Goal: Information Seeking & Learning: Compare options

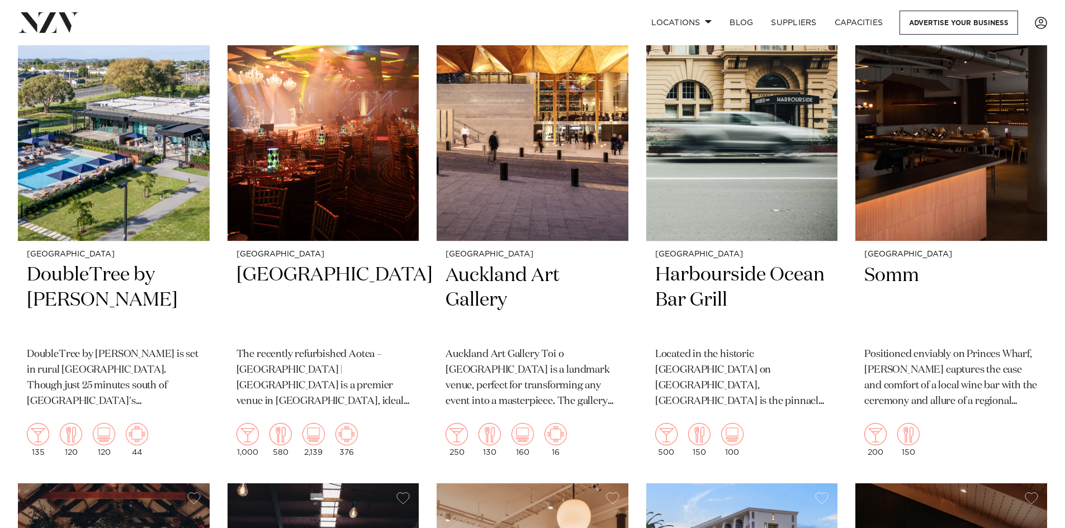
scroll to position [9530, 0]
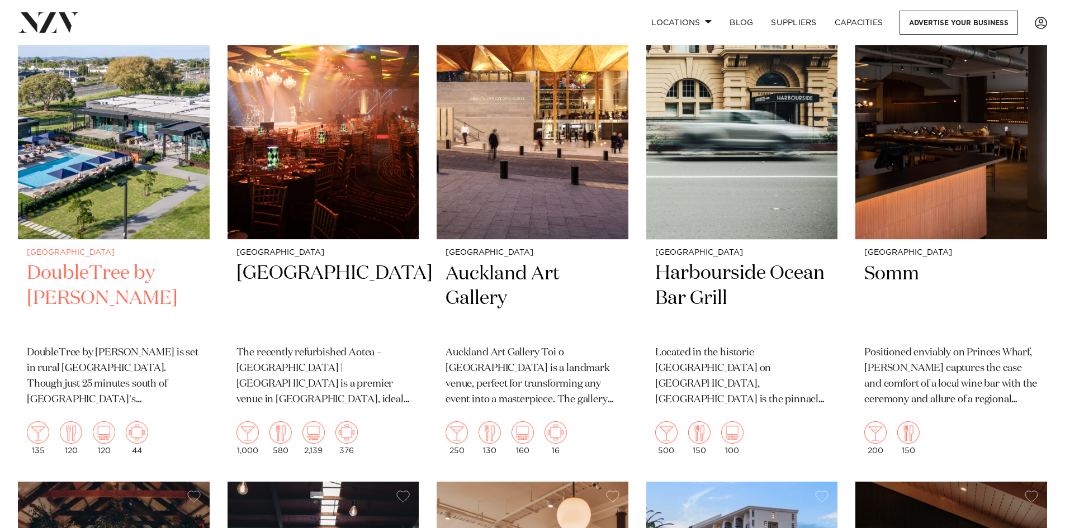
click at [106, 162] on img at bounding box center [114, 111] width 192 height 257
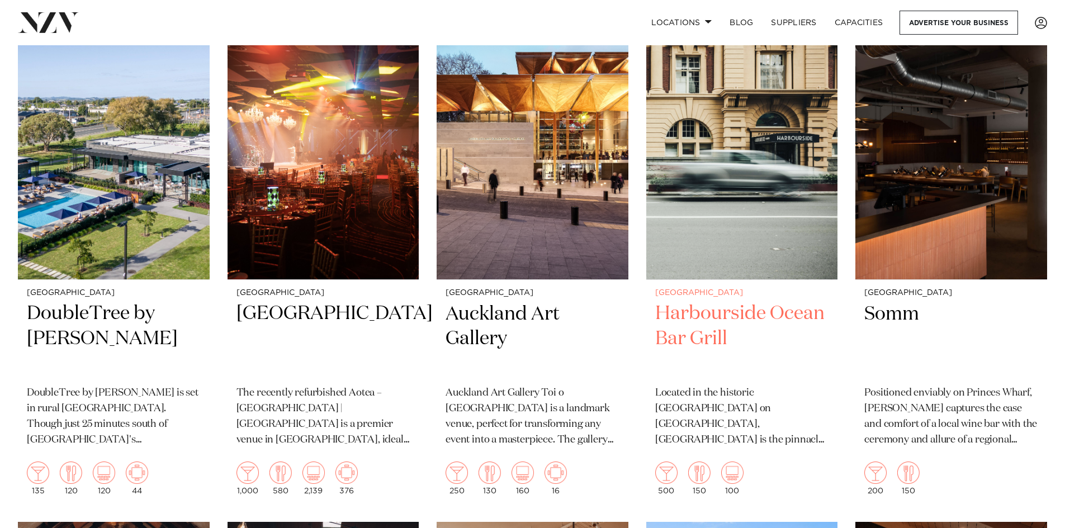
click at [676, 228] on img at bounding box center [742, 151] width 192 height 257
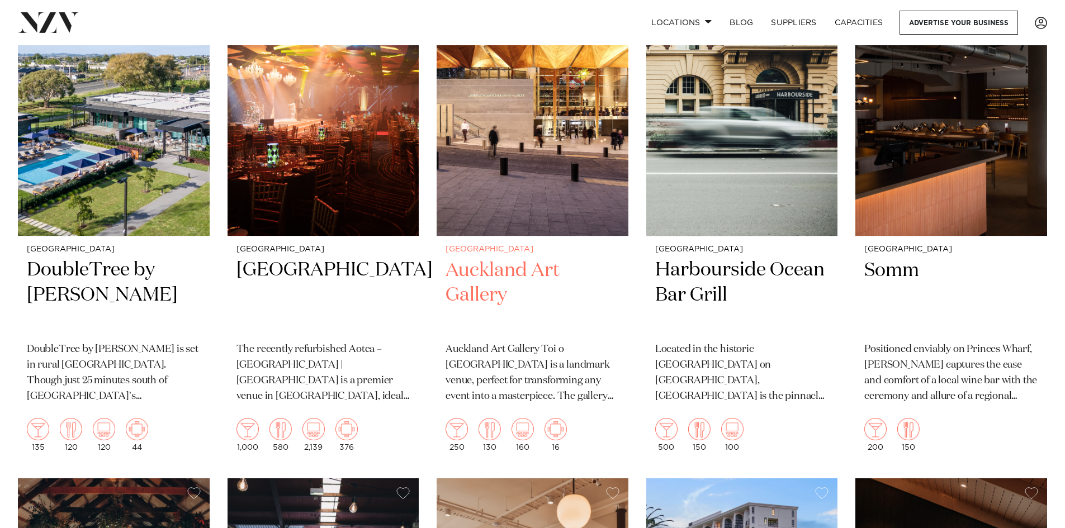
scroll to position [9561, 0]
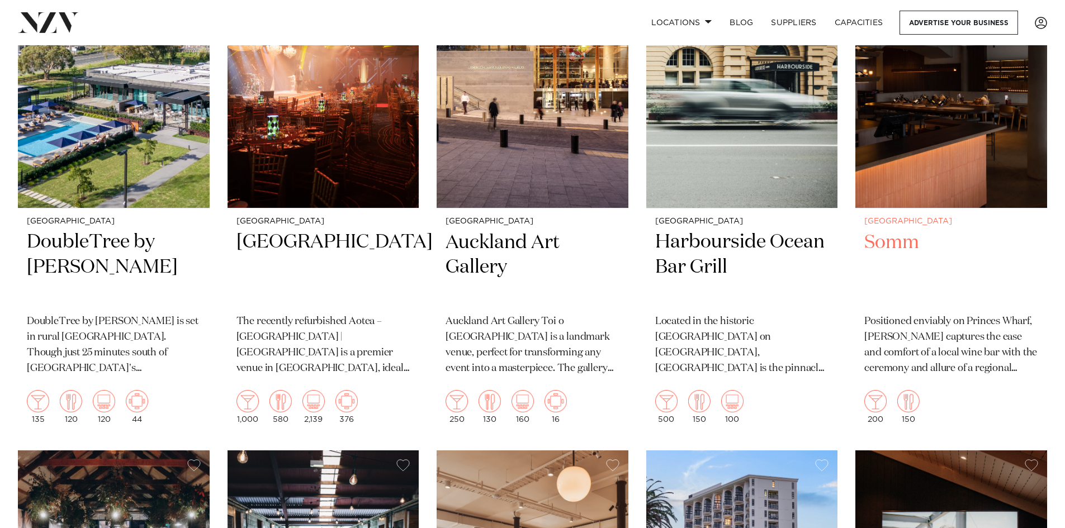
click at [946, 137] on img at bounding box center [952, 79] width 192 height 257
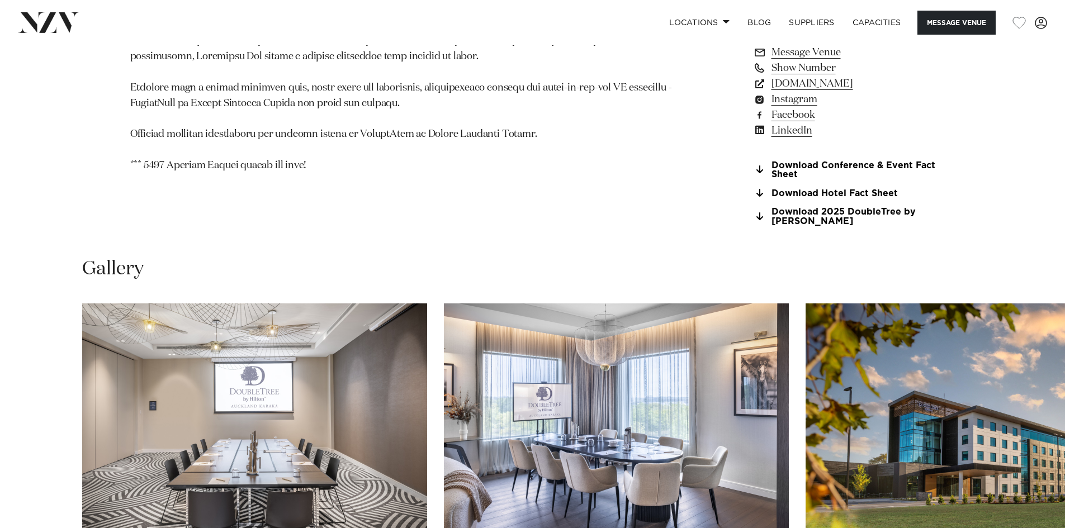
scroll to position [969, 0]
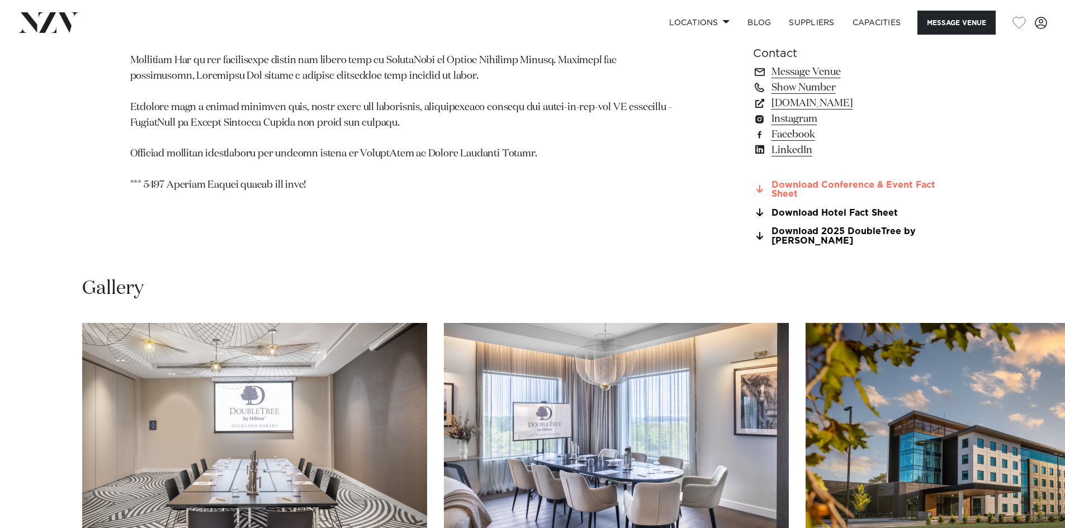
click at [812, 183] on link "Download Conference & Event Fact Sheet" at bounding box center [844, 190] width 182 height 19
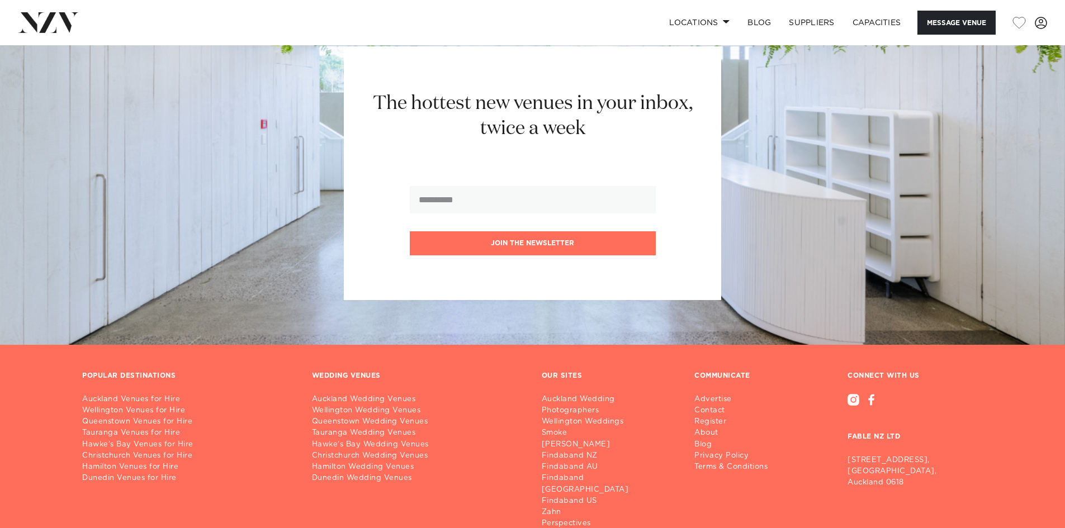
scroll to position [1973, 0]
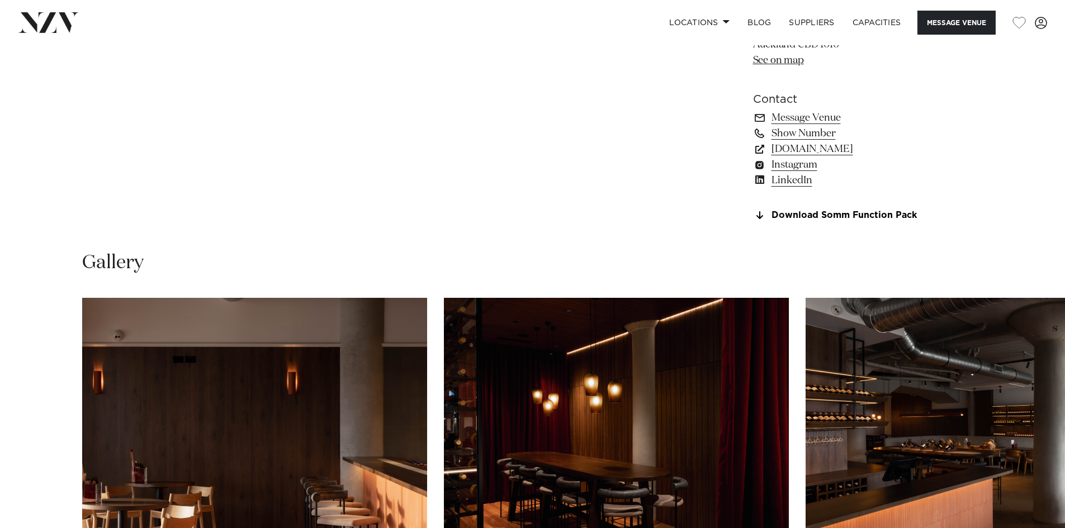
scroll to position [951, 0]
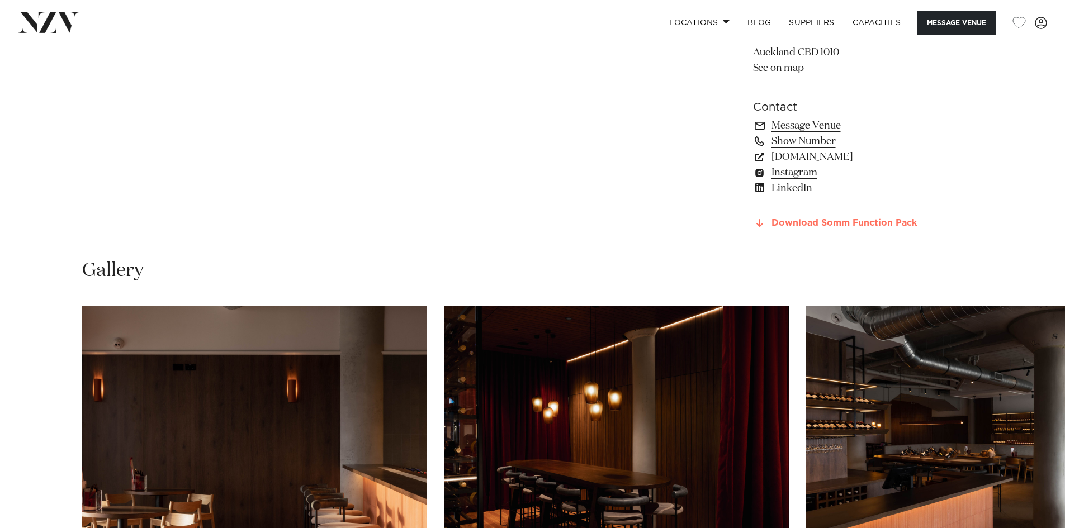
click at [815, 221] on link "Download Somm Function Pack" at bounding box center [844, 224] width 182 height 10
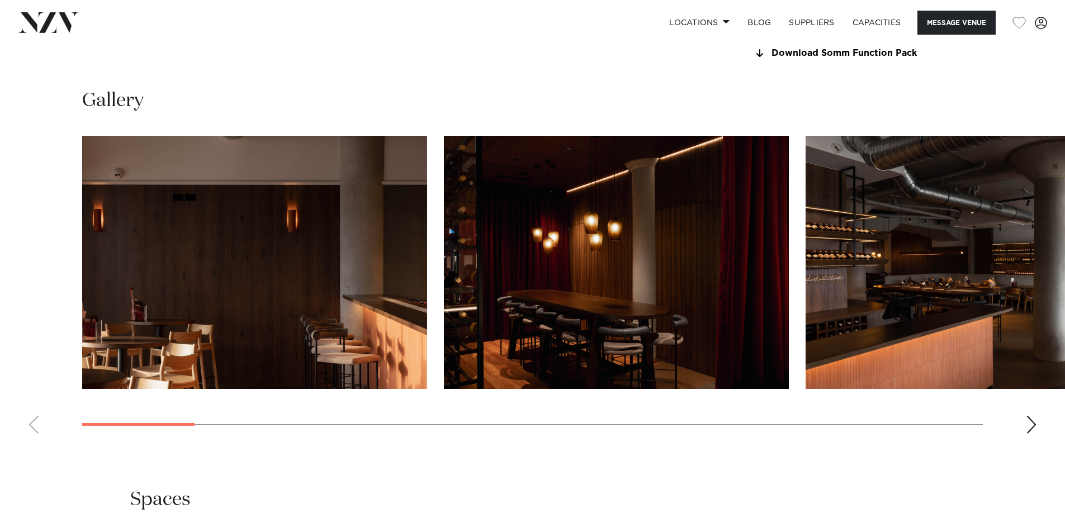
scroll to position [1118, 0]
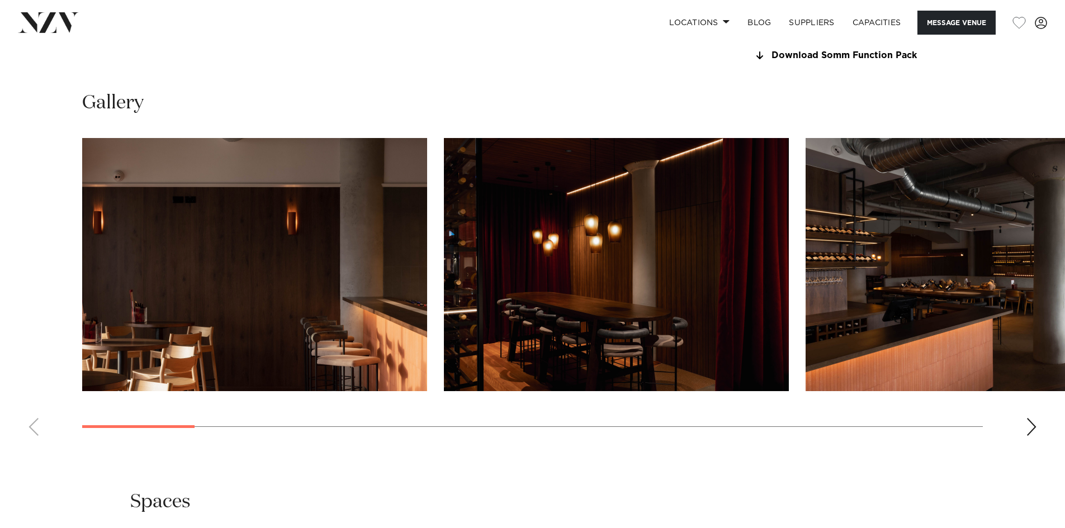
click at [1031, 430] on div "Next slide" at bounding box center [1031, 427] width 11 height 18
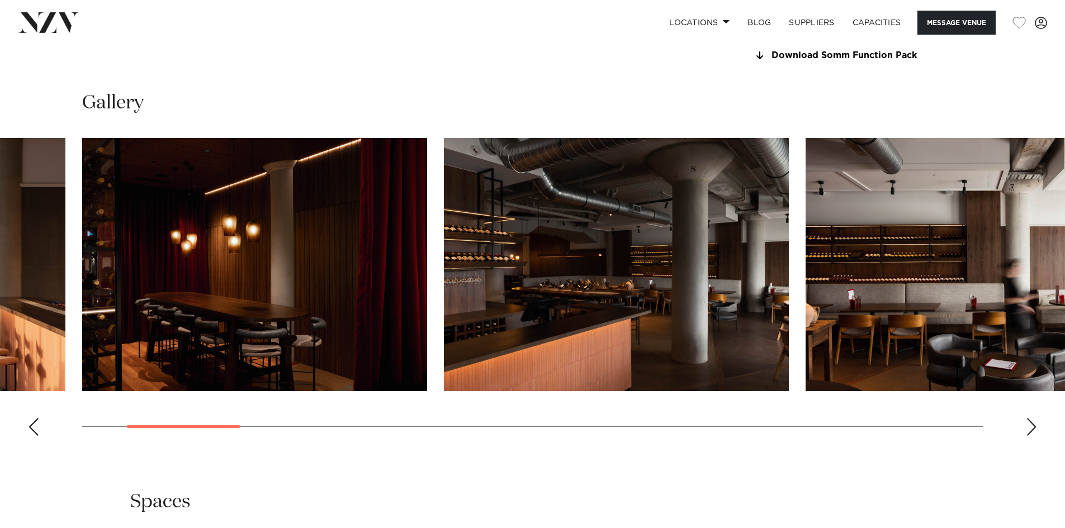
click at [1027, 428] on div "Next slide" at bounding box center [1031, 427] width 11 height 18
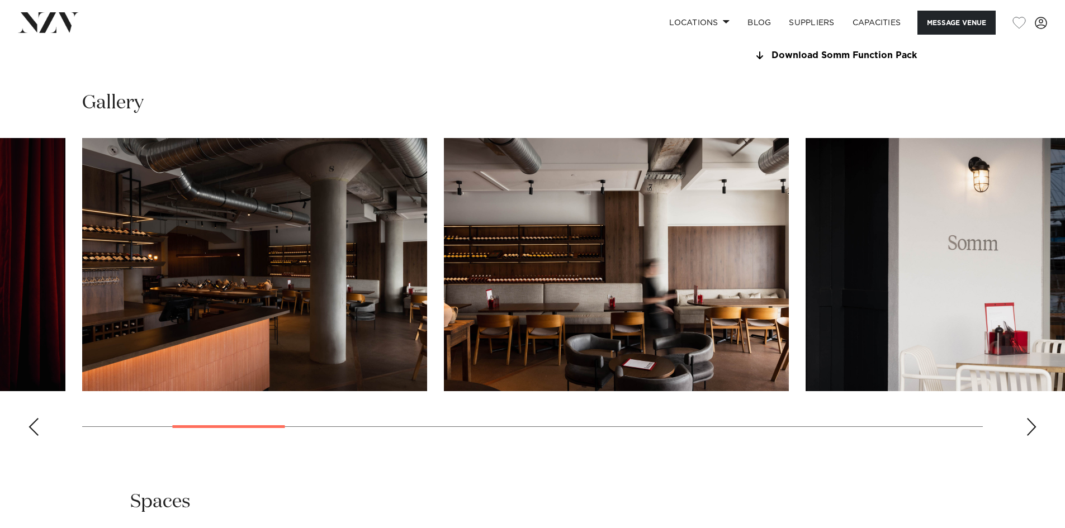
click at [1027, 428] on div "Next slide" at bounding box center [1031, 427] width 11 height 18
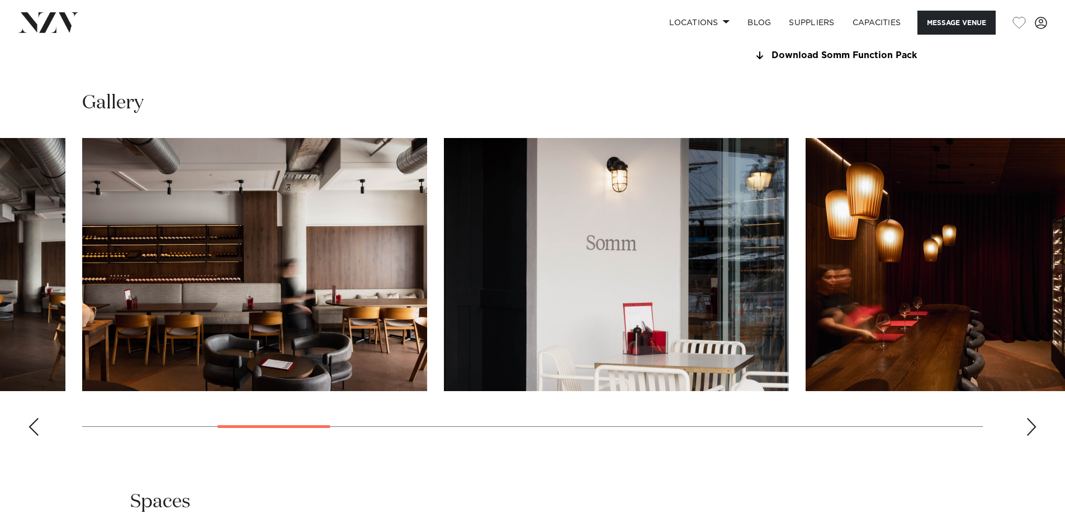
click at [1027, 428] on div "Next slide" at bounding box center [1031, 427] width 11 height 18
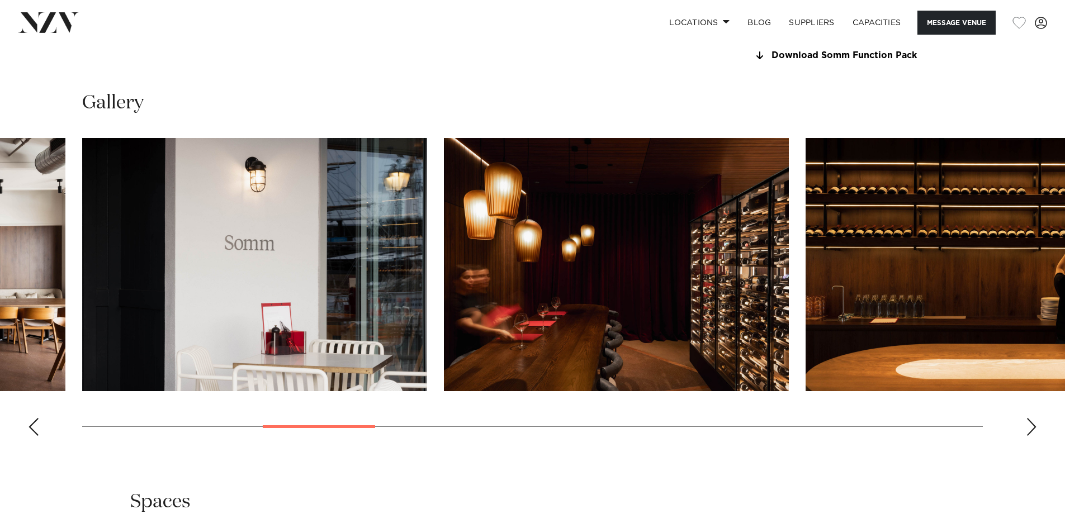
click at [1027, 428] on div "Next slide" at bounding box center [1031, 427] width 11 height 18
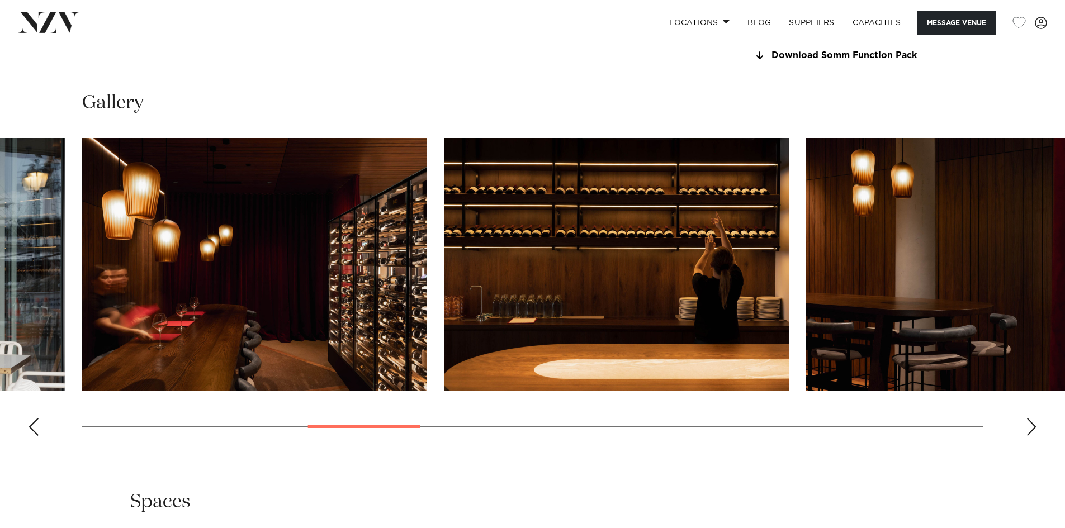
click at [1027, 428] on div "Next slide" at bounding box center [1031, 427] width 11 height 18
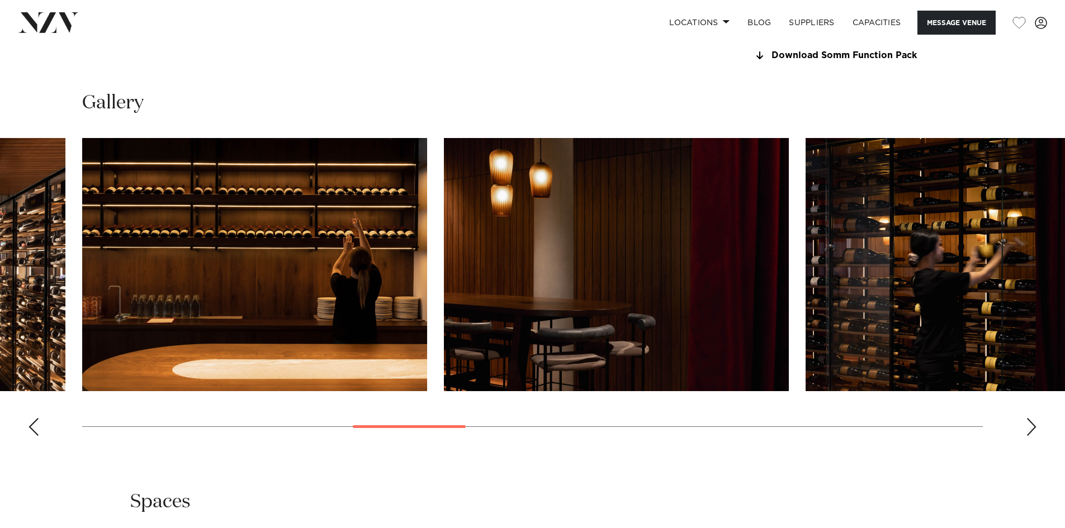
click at [1027, 428] on div "Next slide" at bounding box center [1031, 427] width 11 height 18
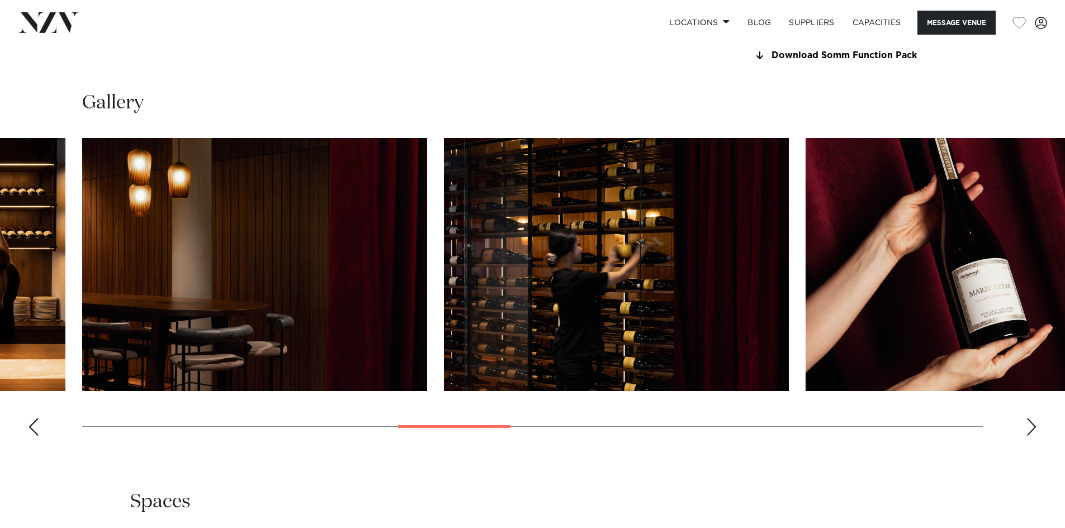
click at [1027, 428] on div "Next slide" at bounding box center [1031, 427] width 11 height 18
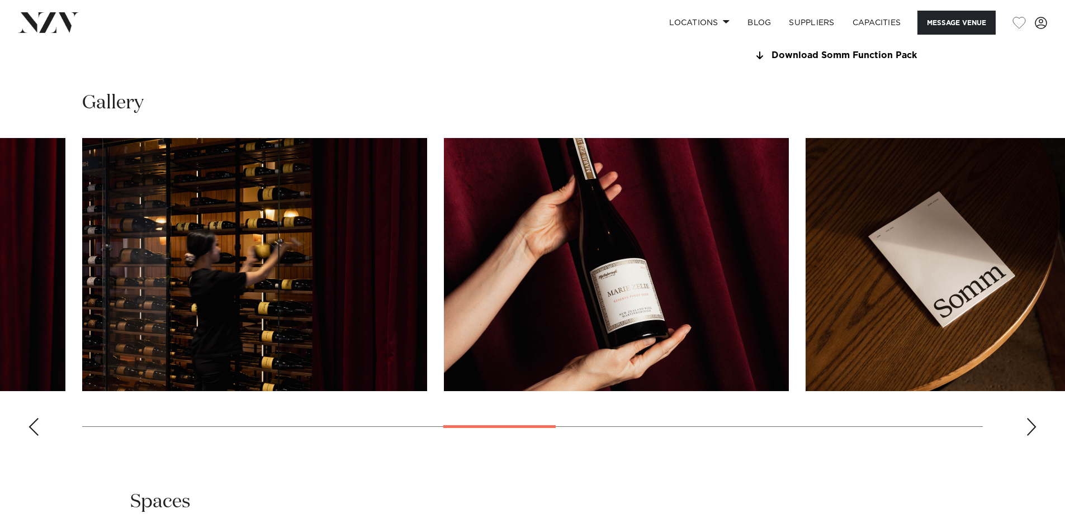
click at [1027, 428] on div "Next slide" at bounding box center [1031, 427] width 11 height 18
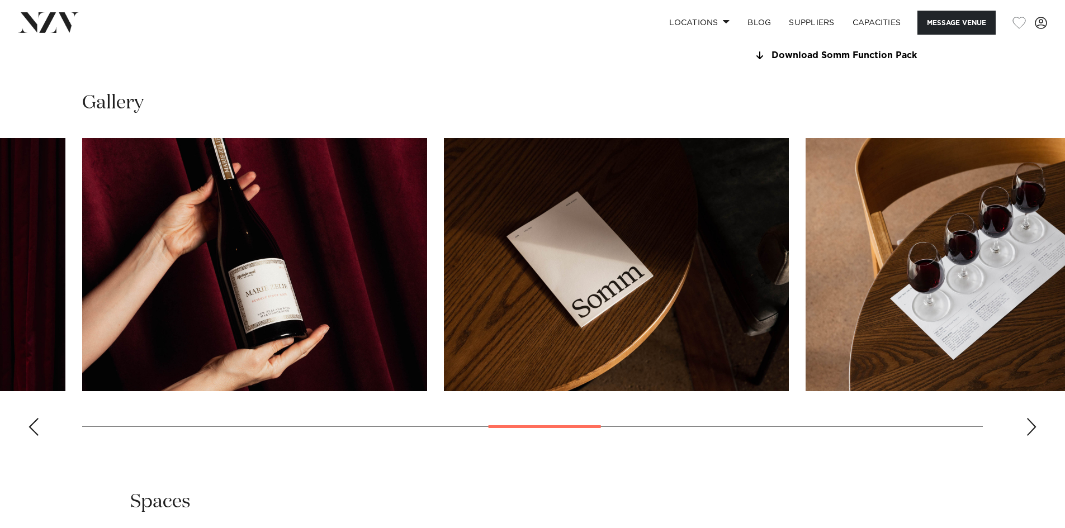
click at [1027, 428] on div "Next slide" at bounding box center [1031, 427] width 11 height 18
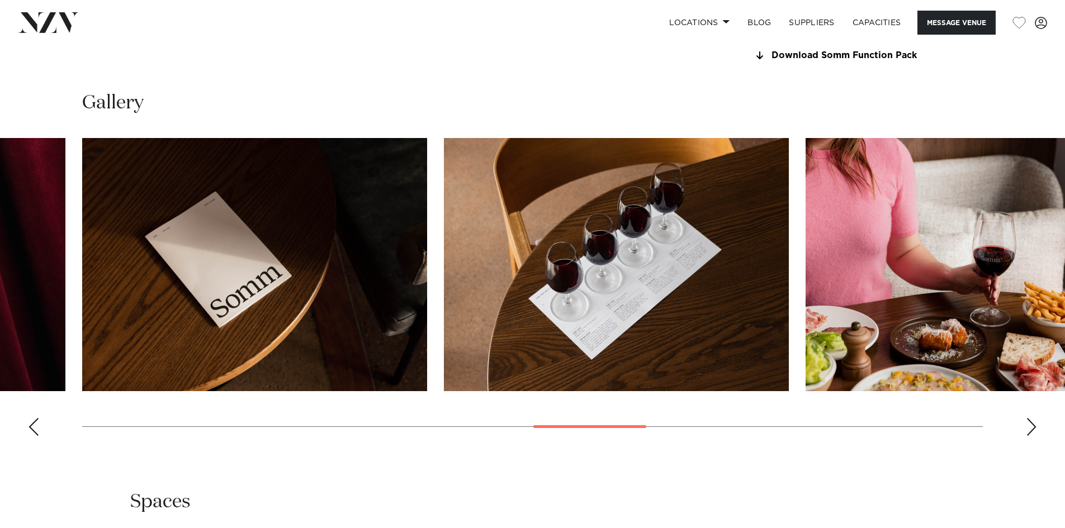
click at [1027, 428] on div "Next slide" at bounding box center [1031, 427] width 11 height 18
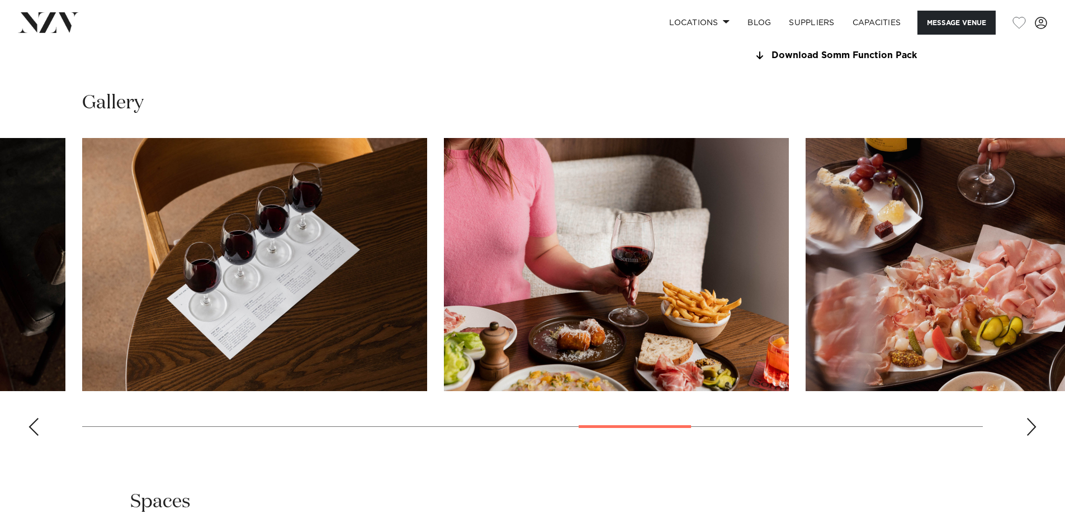
click at [1027, 428] on div "Next slide" at bounding box center [1031, 427] width 11 height 18
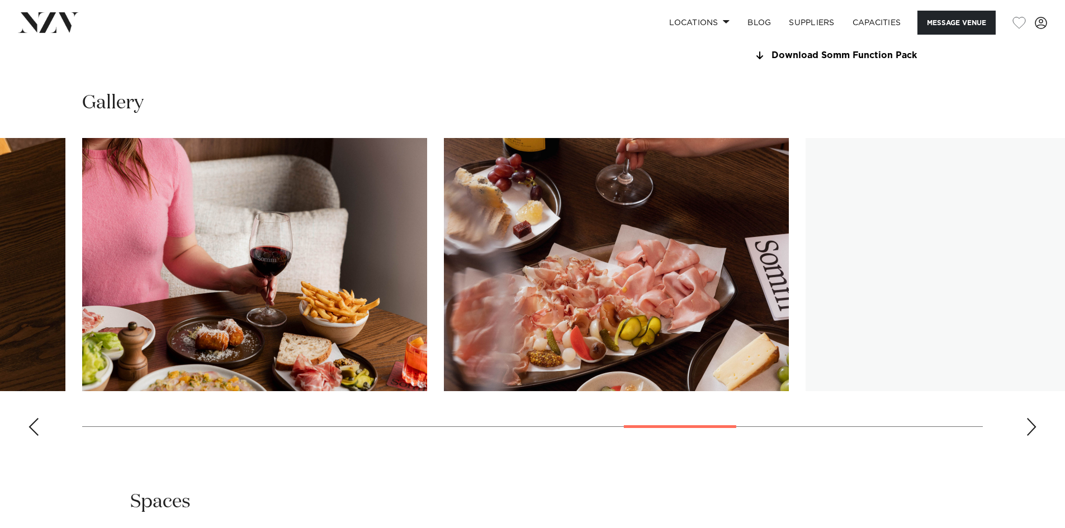
click at [1027, 428] on div "Next slide" at bounding box center [1031, 427] width 11 height 18
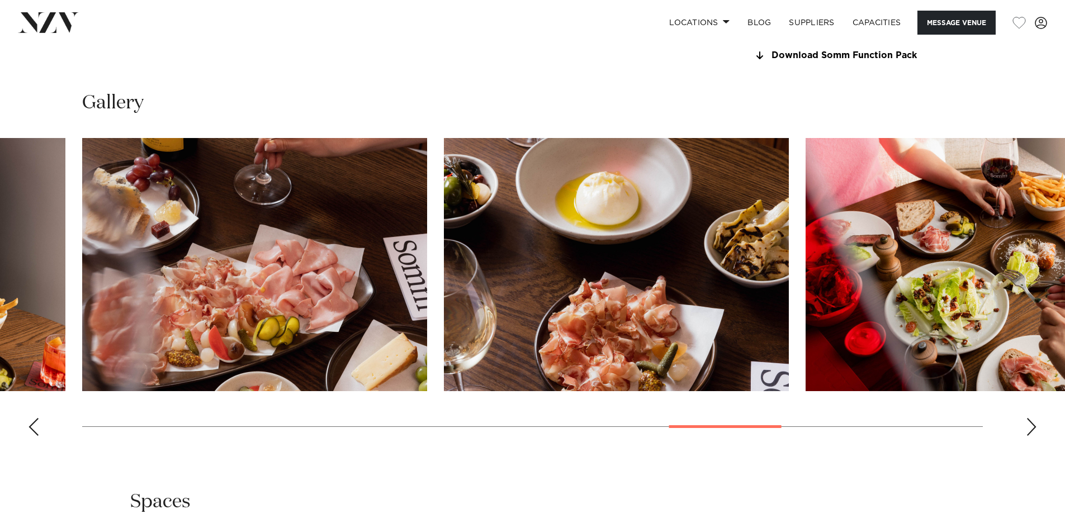
click at [1027, 428] on div "Next slide" at bounding box center [1031, 427] width 11 height 18
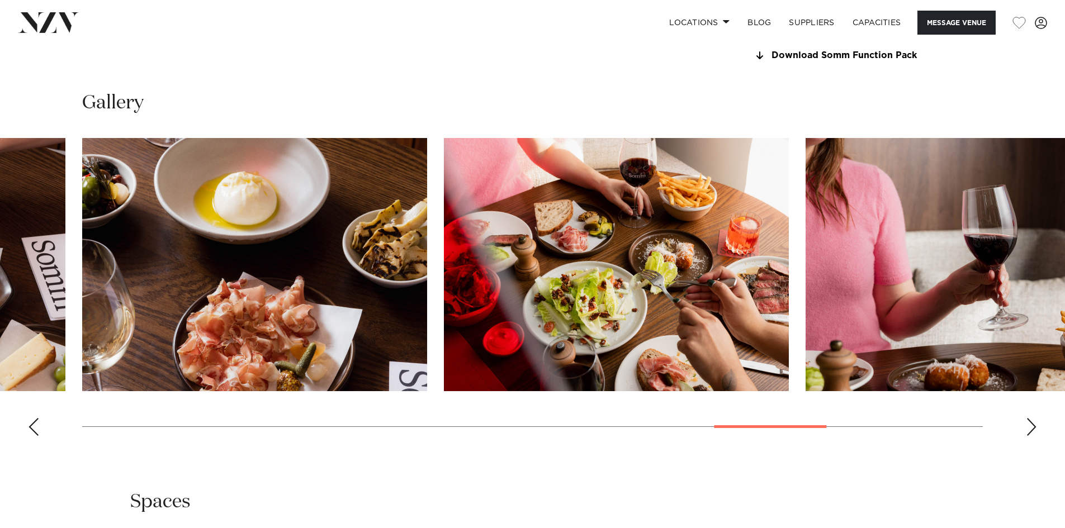
click at [1027, 428] on div "Next slide" at bounding box center [1031, 427] width 11 height 18
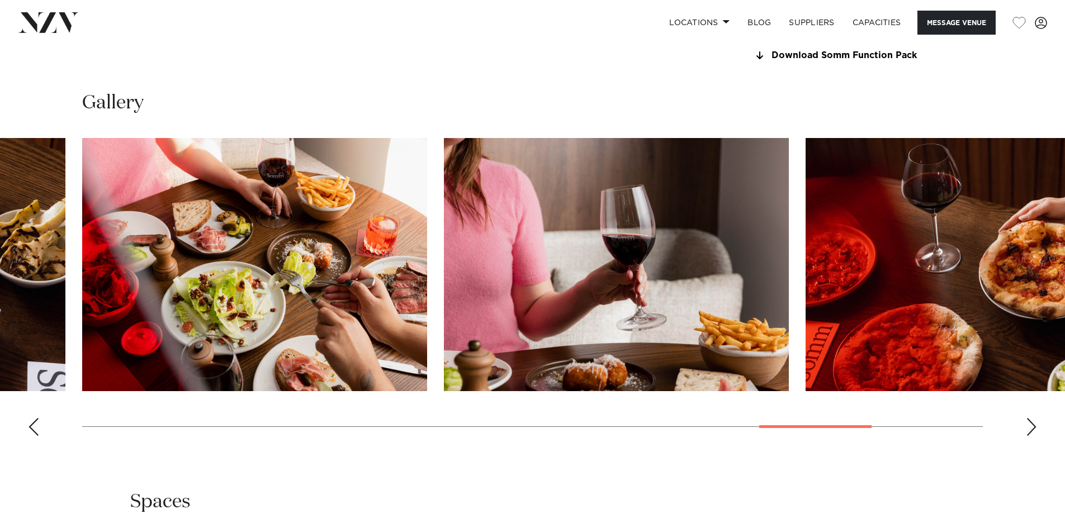
click at [1027, 428] on div "Next slide" at bounding box center [1031, 427] width 11 height 18
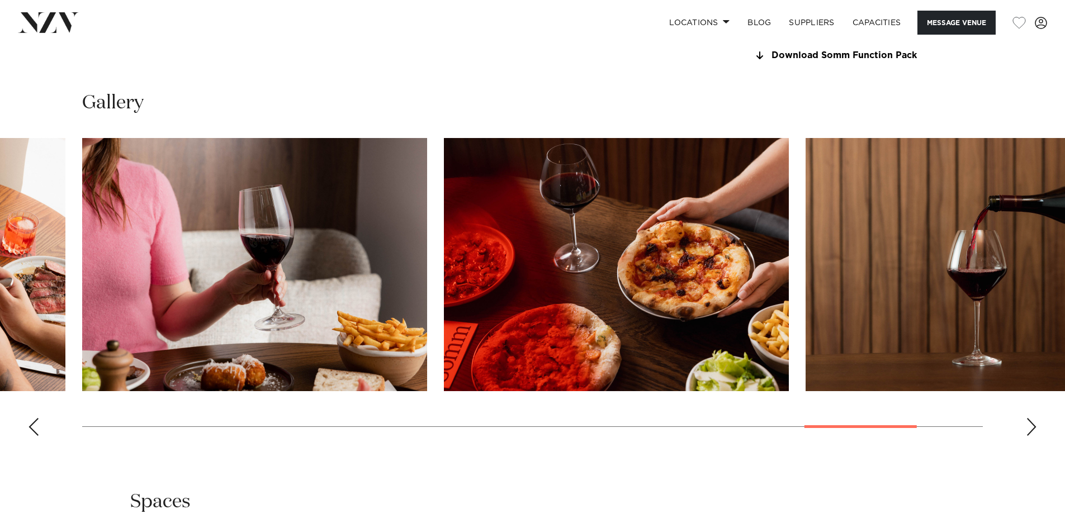
click at [1027, 428] on div "Next slide" at bounding box center [1031, 427] width 11 height 18
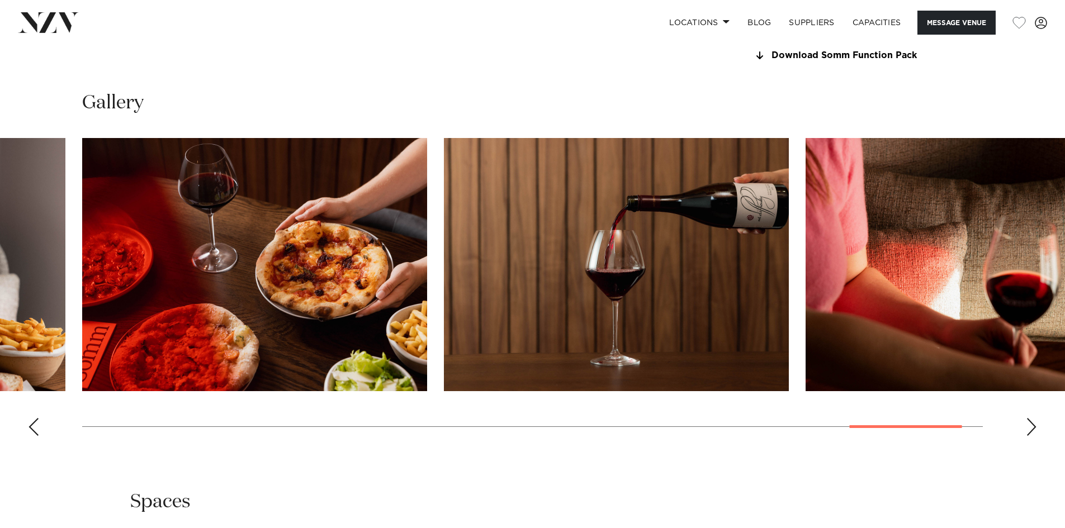
click at [1027, 428] on div "Next slide" at bounding box center [1031, 427] width 11 height 18
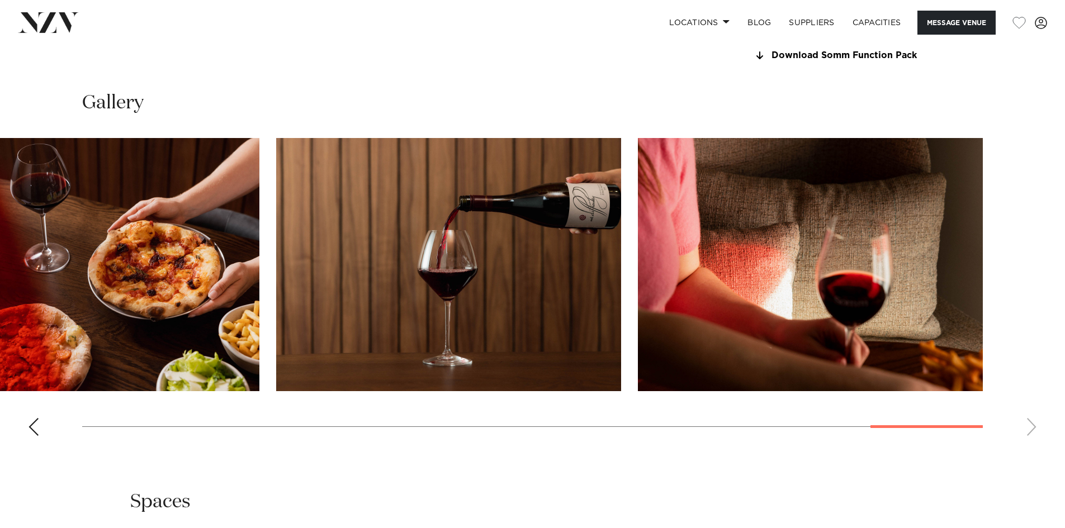
click at [1027, 428] on swiper-container at bounding box center [532, 291] width 1065 height 307
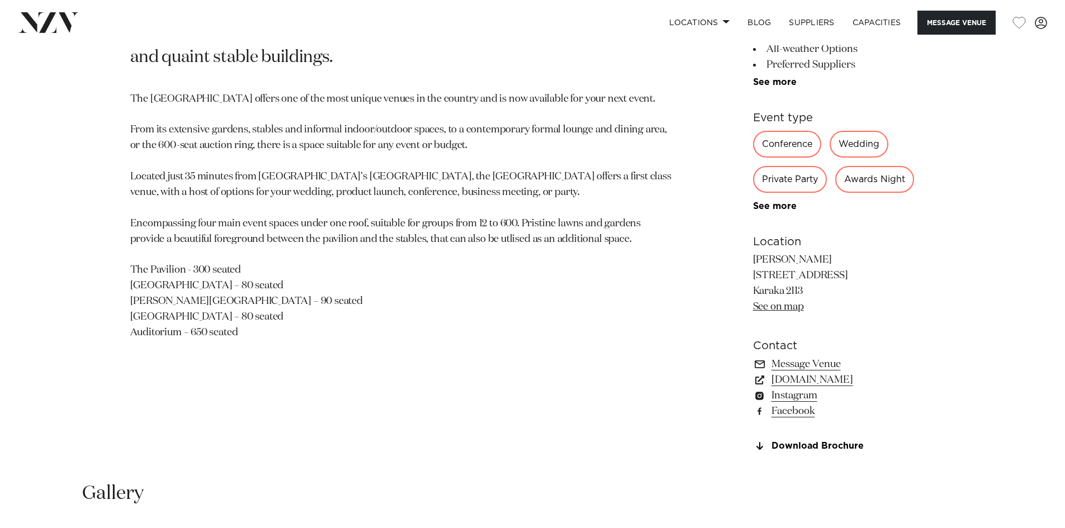
scroll to position [671, 0]
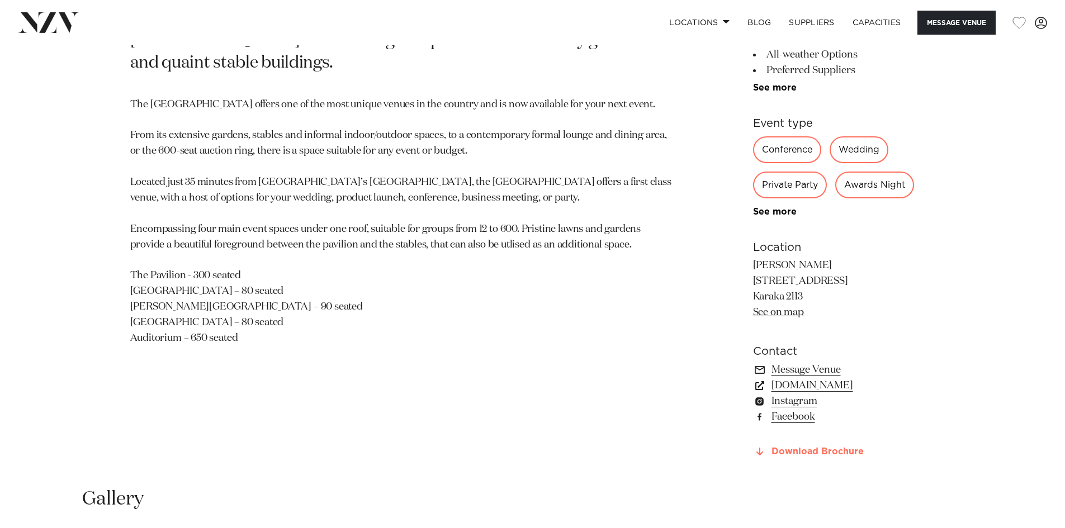
click at [839, 450] on link "Download Brochure" at bounding box center [844, 452] width 182 height 10
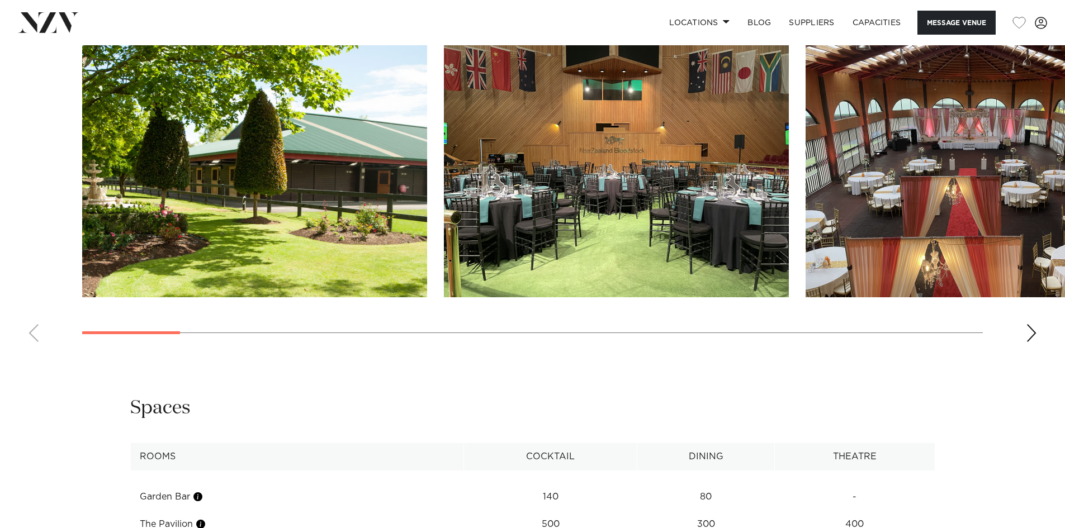
scroll to position [1118, 0]
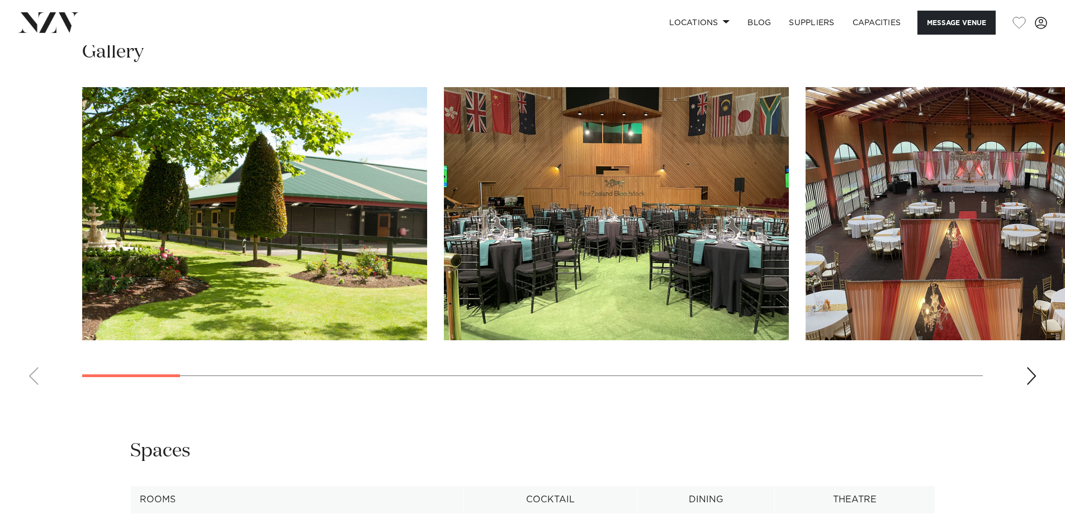
click at [1038, 376] on swiper-container at bounding box center [532, 240] width 1065 height 307
click at [1029, 380] on div "Next slide" at bounding box center [1031, 376] width 11 height 18
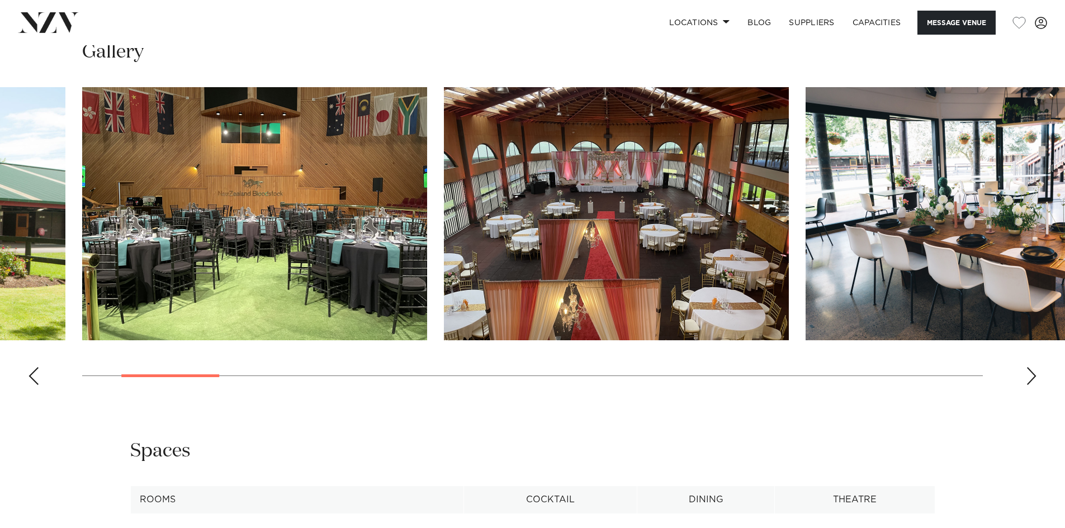
click at [1029, 380] on div "Next slide" at bounding box center [1031, 376] width 11 height 18
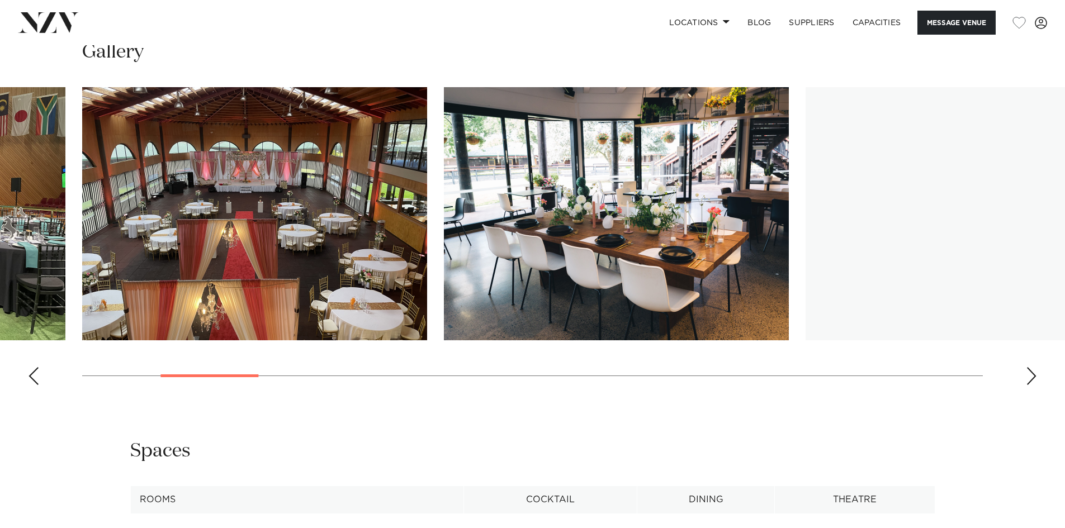
click at [1029, 380] on div "Next slide" at bounding box center [1031, 376] width 11 height 18
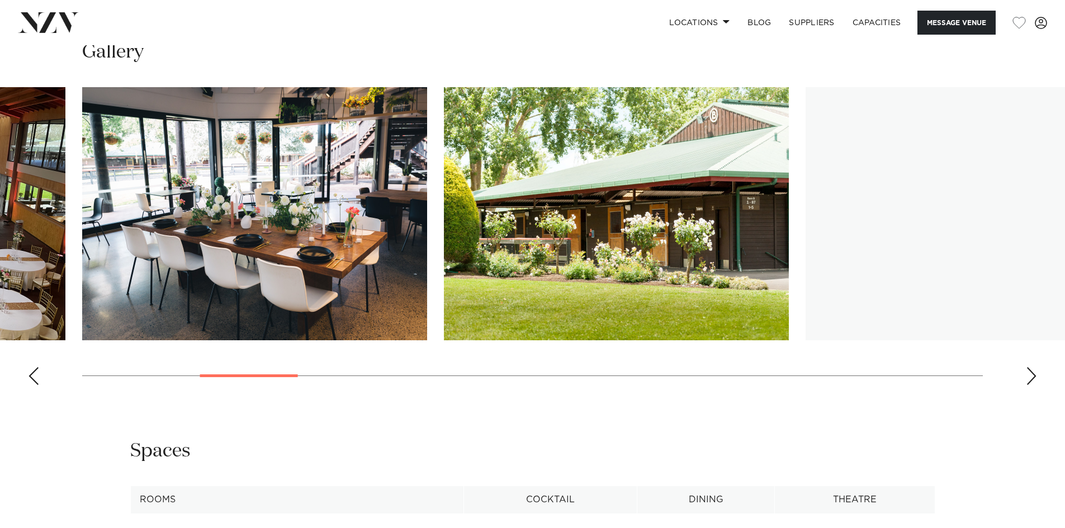
click at [1029, 380] on div "Next slide" at bounding box center [1031, 376] width 11 height 18
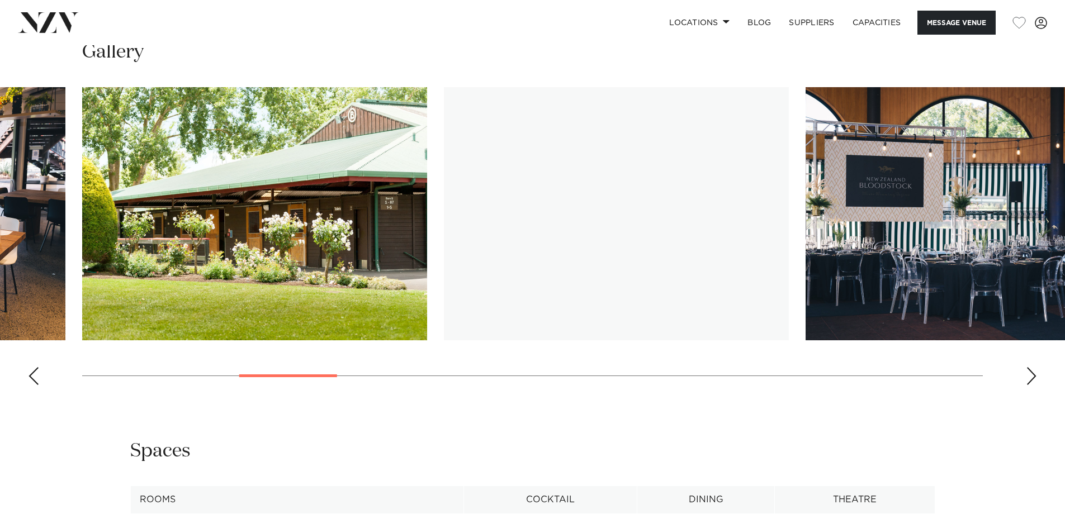
click at [1029, 380] on div "Next slide" at bounding box center [1031, 376] width 11 height 18
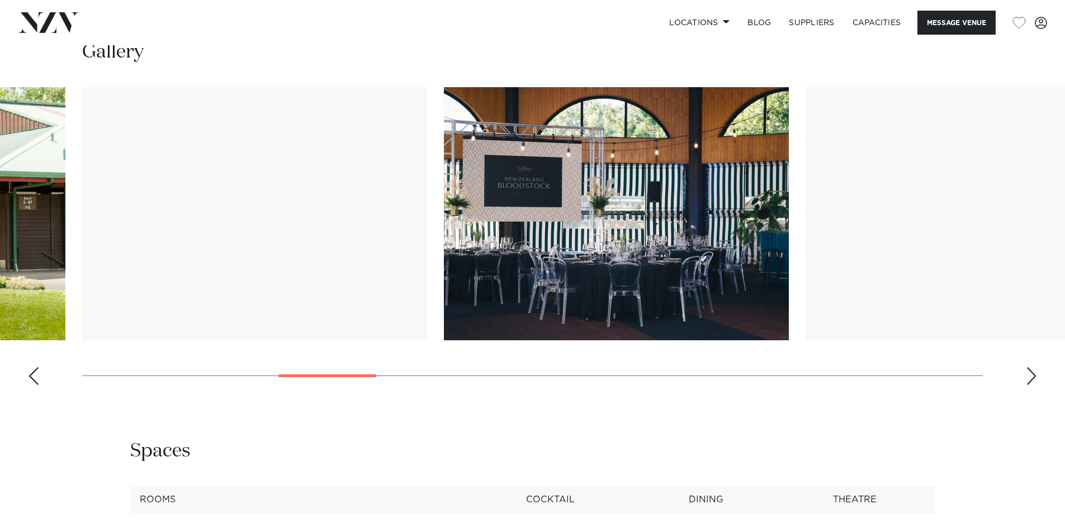
click at [1028, 380] on div "Next slide" at bounding box center [1031, 376] width 11 height 18
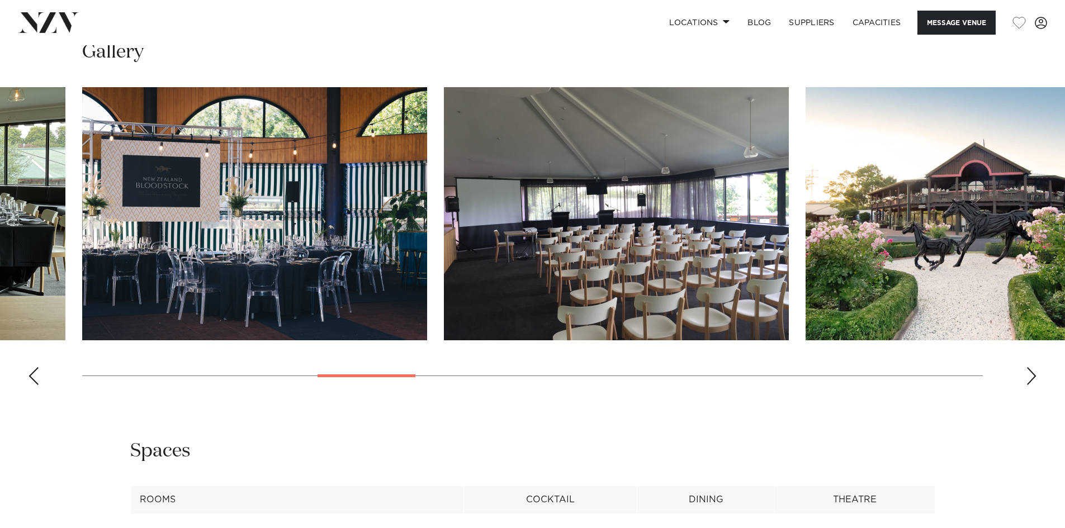
click at [1028, 380] on div "Next slide" at bounding box center [1031, 376] width 11 height 18
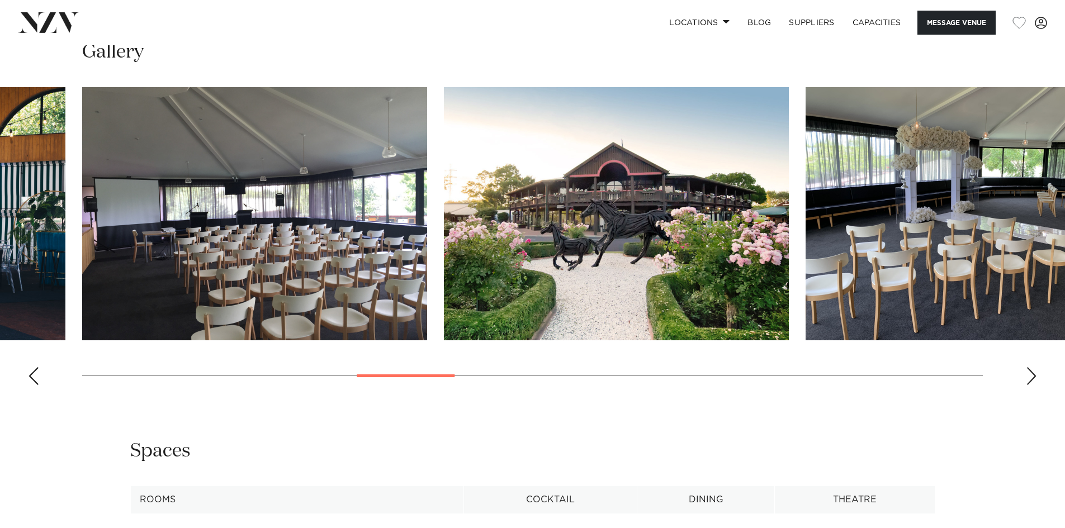
click at [1028, 380] on div "Next slide" at bounding box center [1031, 376] width 11 height 18
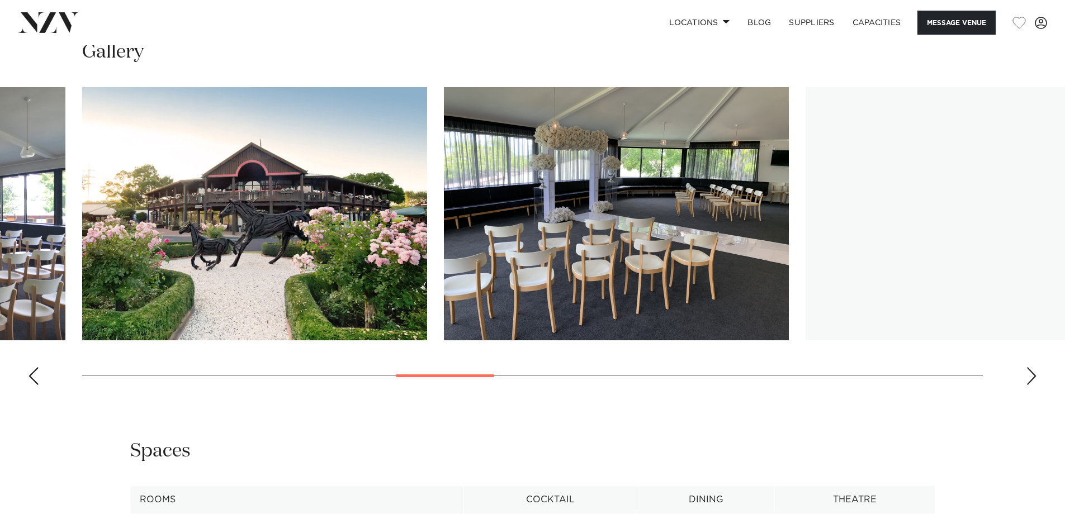
click at [1028, 380] on div "Next slide" at bounding box center [1031, 376] width 11 height 18
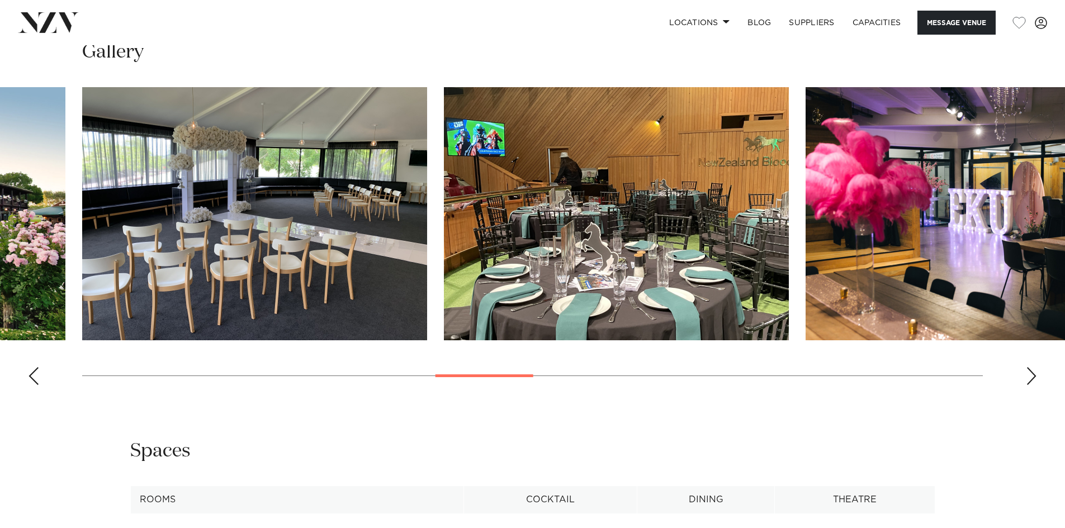
click at [1027, 380] on div "Next slide" at bounding box center [1031, 376] width 11 height 18
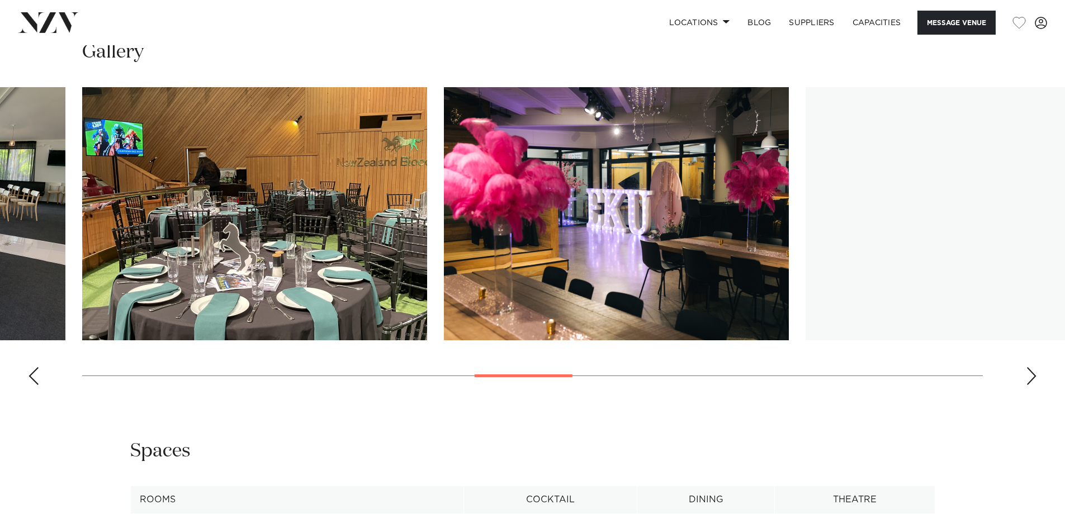
click at [1026, 380] on swiper-container at bounding box center [532, 240] width 1065 height 307
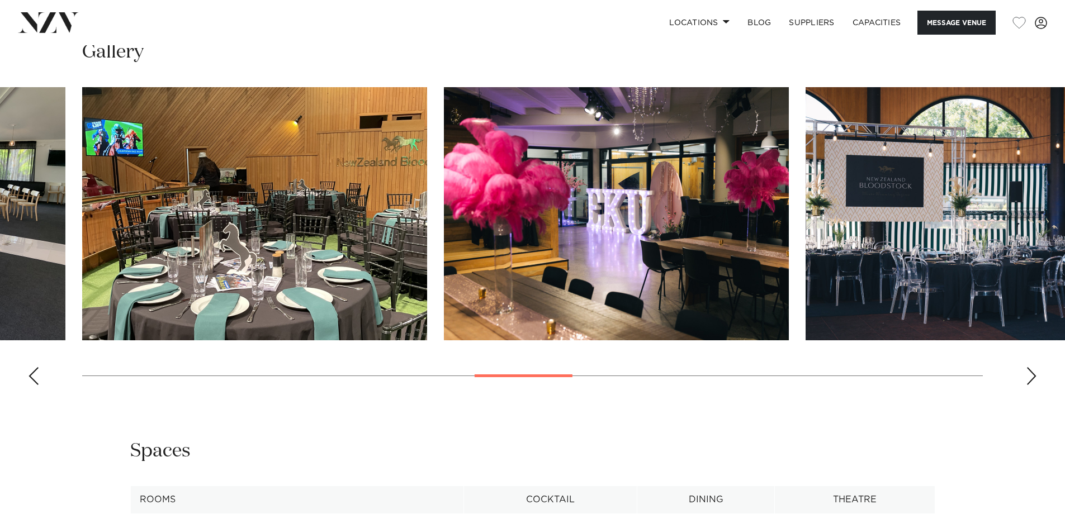
click at [1031, 376] on div "Next slide" at bounding box center [1031, 376] width 11 height 18
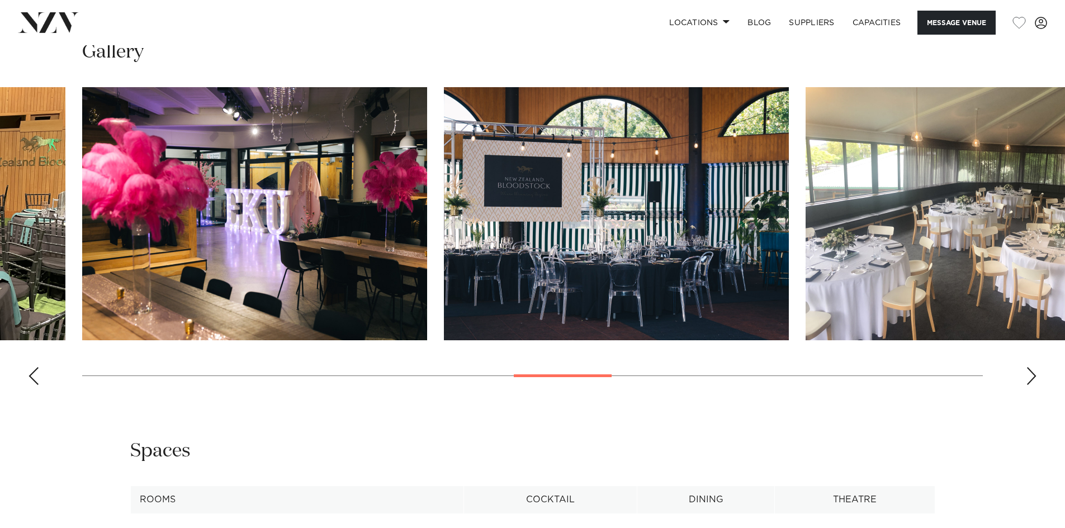
click at [1031, 376] on div "Next slide" at bounding box center [1031, 376] width 11 height 18
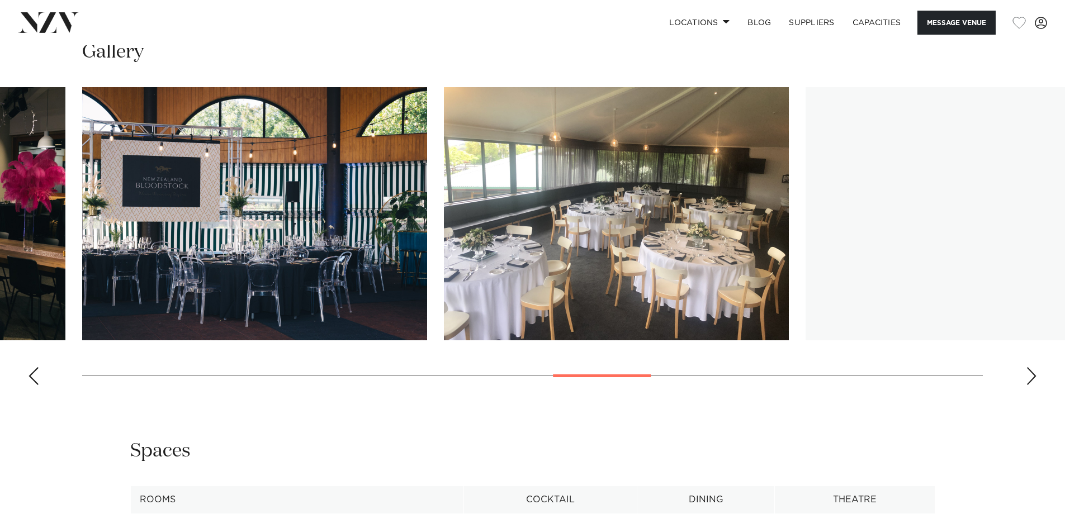
click at [1031, 376] on div "Next slide" at bounding box center [1031, 376] width 11 height 18
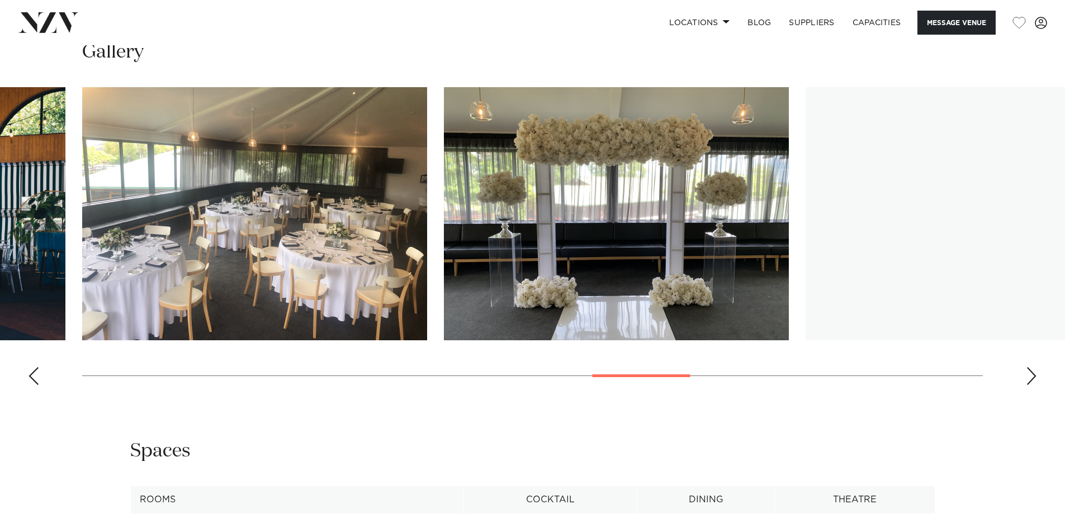
click at [1031, 376] on div "Next slide" at bounding box center [1031, 376] width 11 height 18
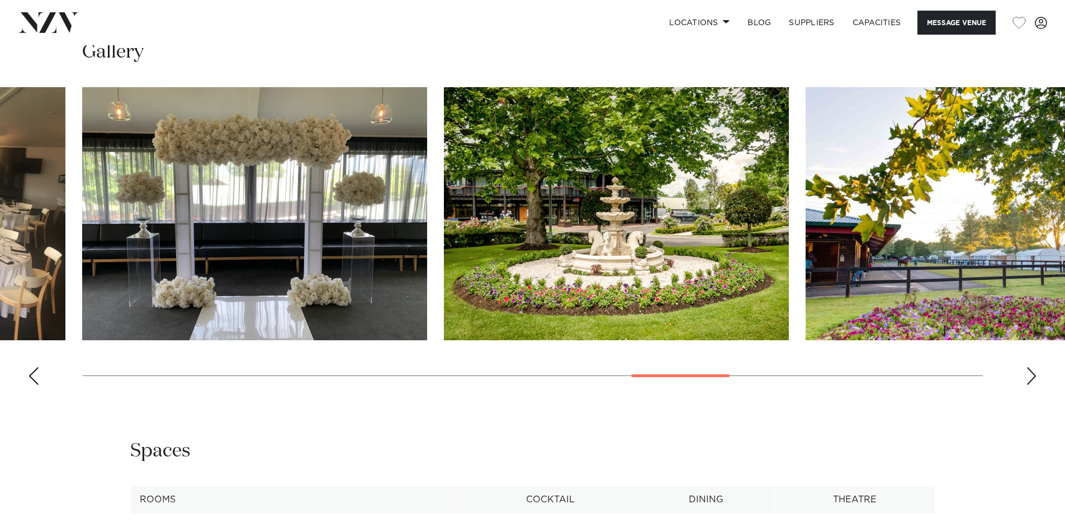
click at [1031, 375] on div "Next slide" at bounding box center [1031, 376] width 11 height 18
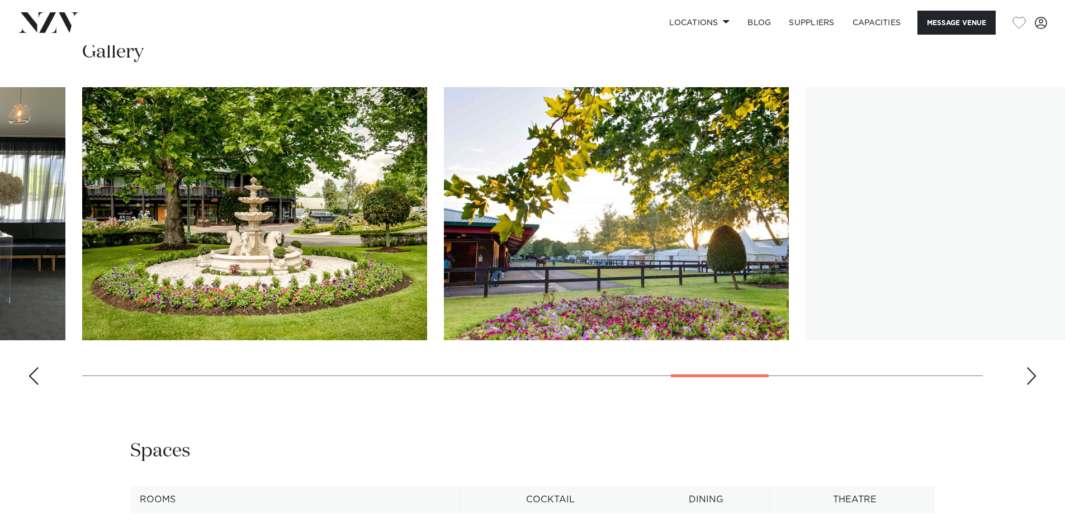
click at [1031, 375] on div "Next slide" at bounding box center [1031, 376] width 11 height 18
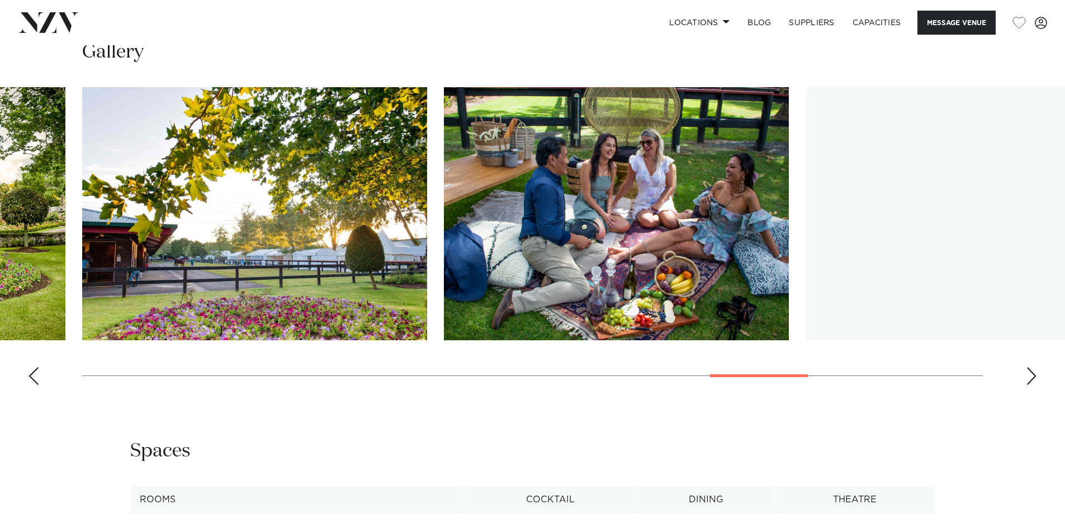
click at [1031, 375] on div "Next slide" at bounding box center [1031, 376] width 11 height 18
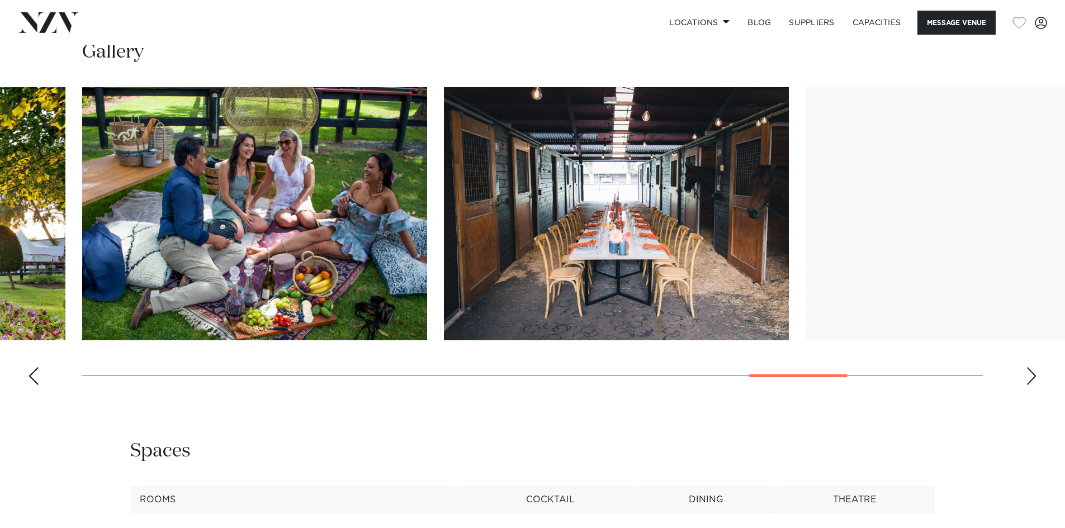
click at [1031, 375] on div "Next slide" at bounding box center [1031, 376] width 11 height 18
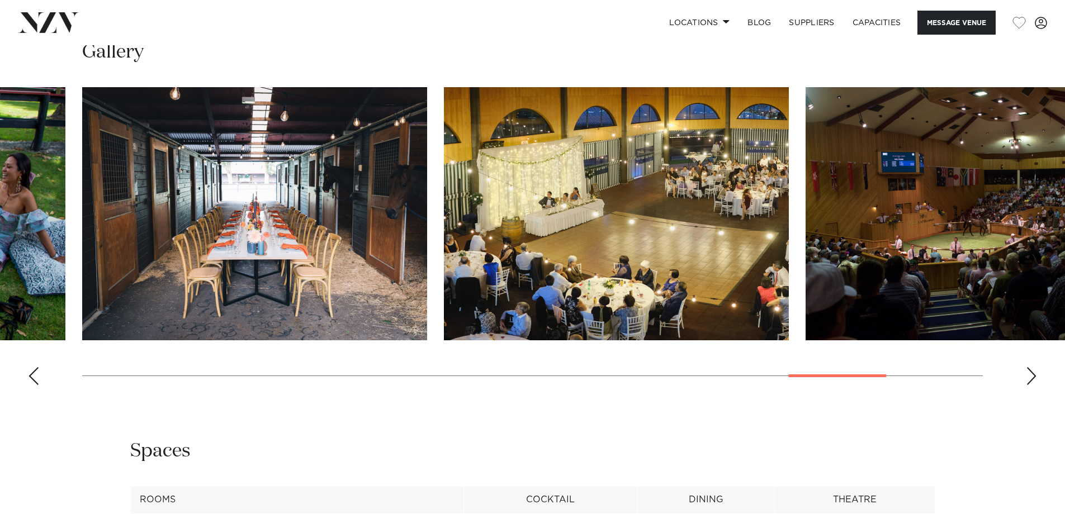
click at [1030, 375] on div "Next slide" at bounding box center [1031, 376] width 11 height 18
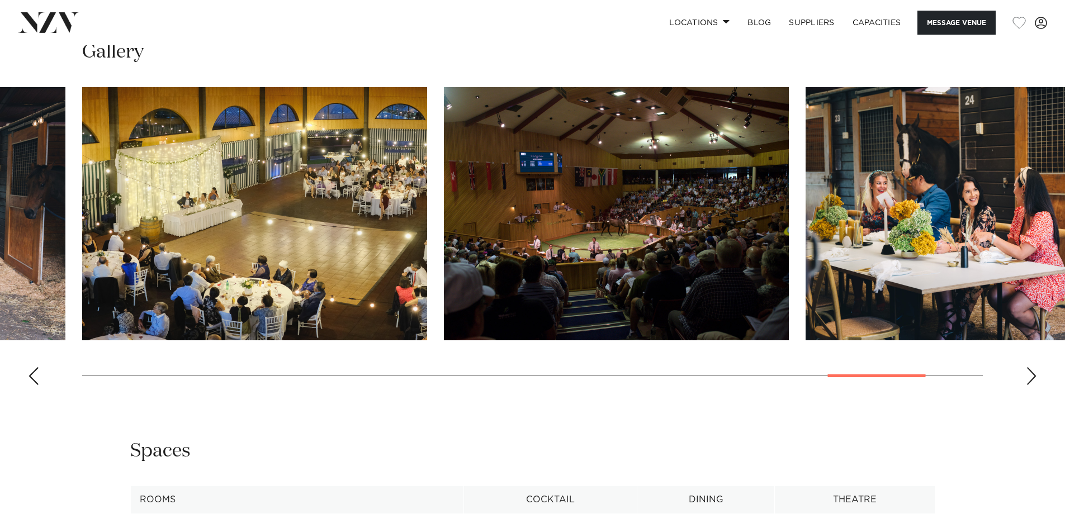
click at [1022, 374] on swiper-container at bounding box center [532, 240] width 1065 height 307
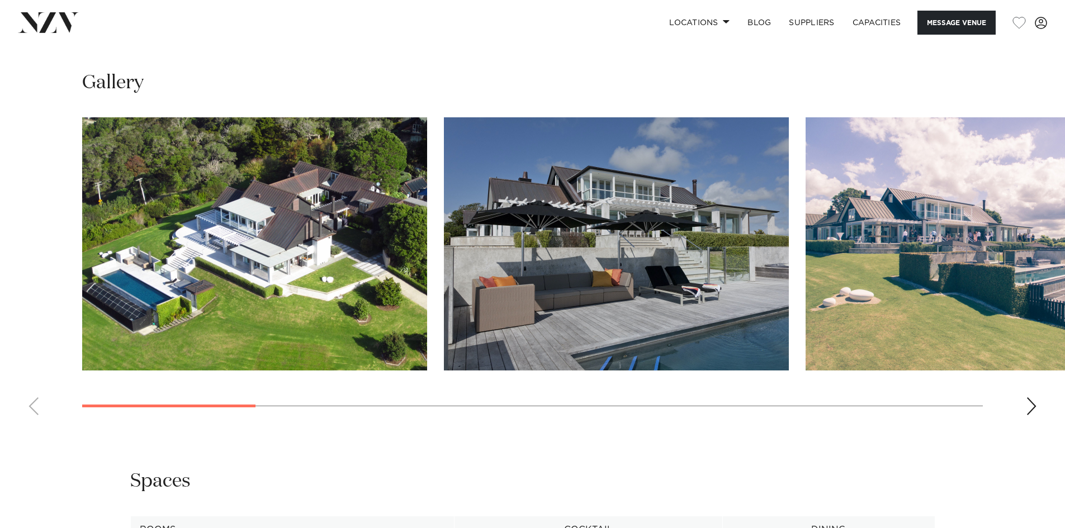
scroll to position [1062, 0]
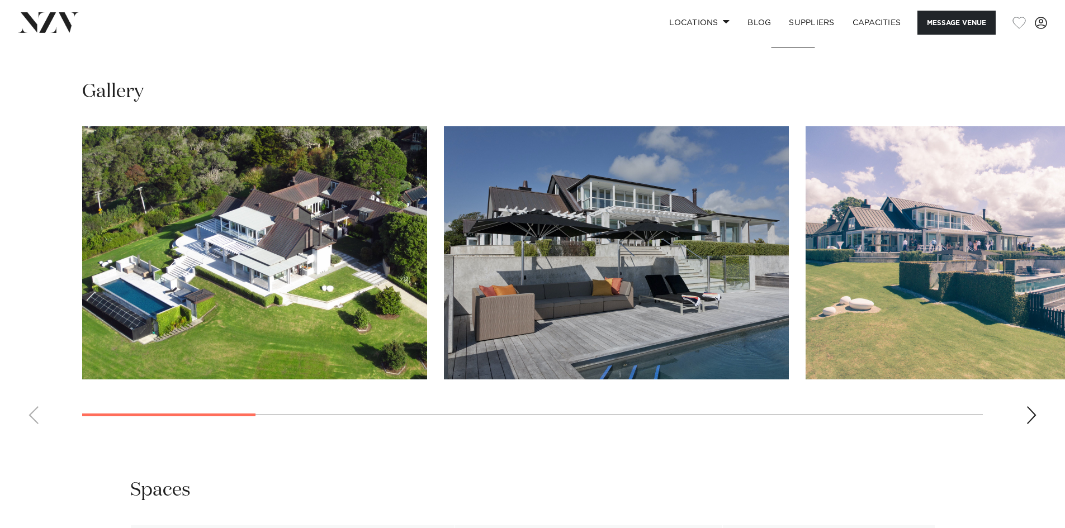
click at [1037, 422] on swiper-container at bounding box center [532, 279] width 1065 height 307
click at [1032, 417] on div "Next slide" at bounding box center [1031, 416] width 11 height 18
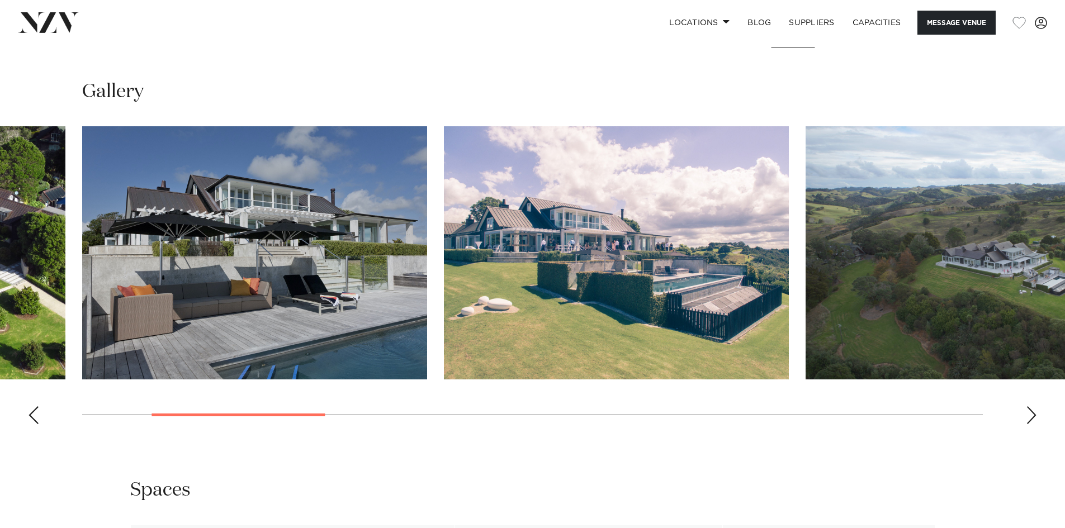
click at [1032, 417] on div "Next slide" at bounding box center [1031, 416] width 11 height 18
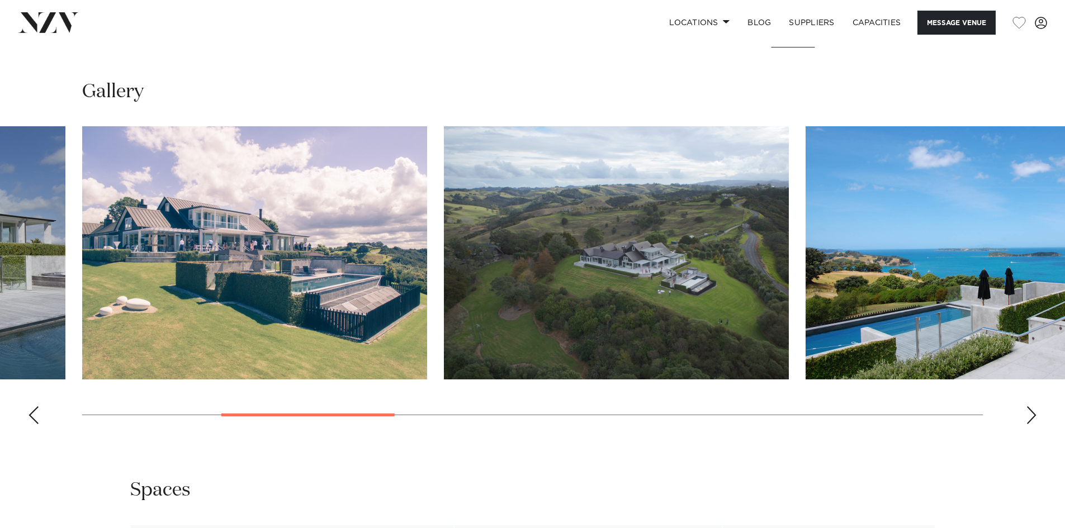
click at [1032, 417] on div "Next slide" at bounding box center [1031, 416] width 11 height 18
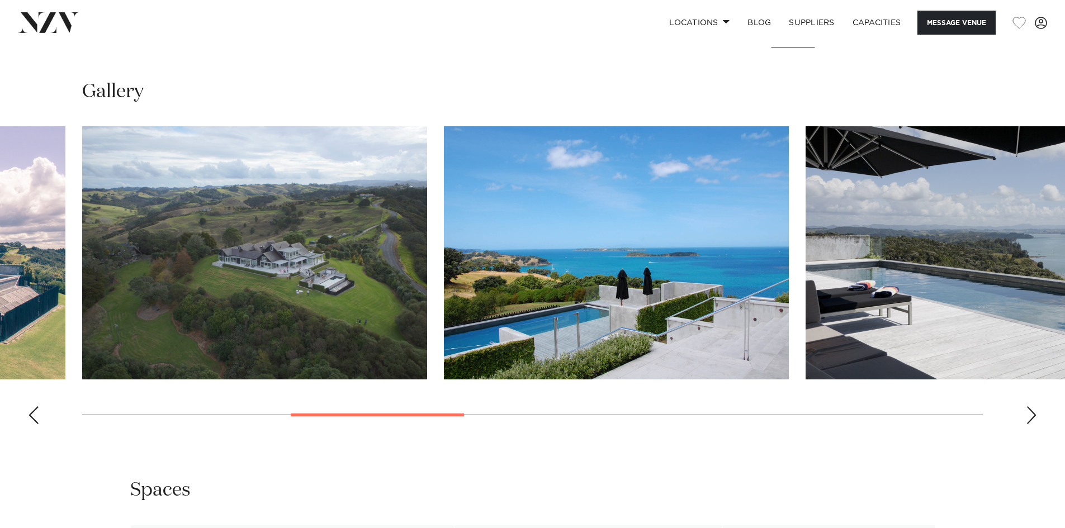
click at [1032, 417] on div "Next slide" at bounding box center [1031, 416] width 11 height 18
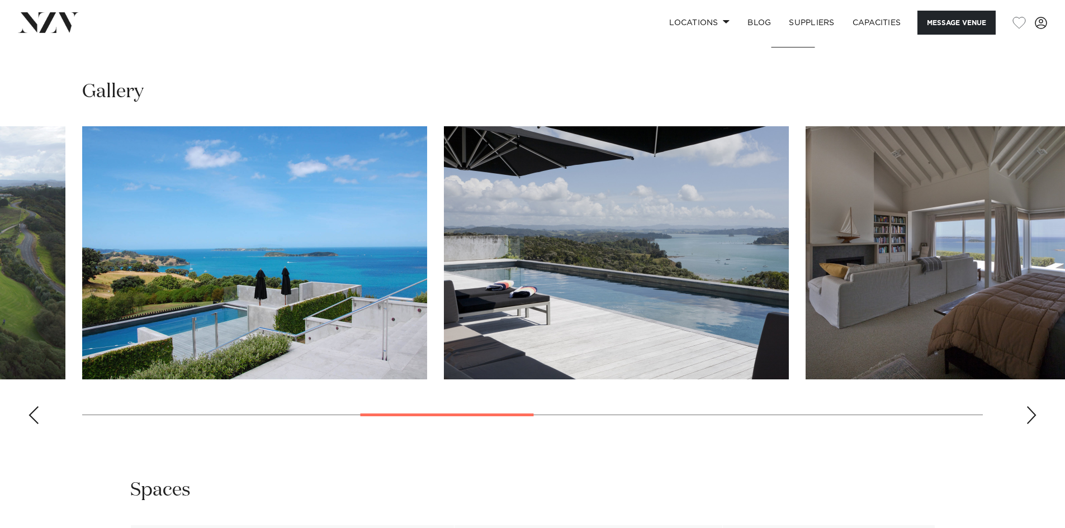
click at [1032, 417] on div "Next slide" at bounding box center [1031, 416] width 11 height 18
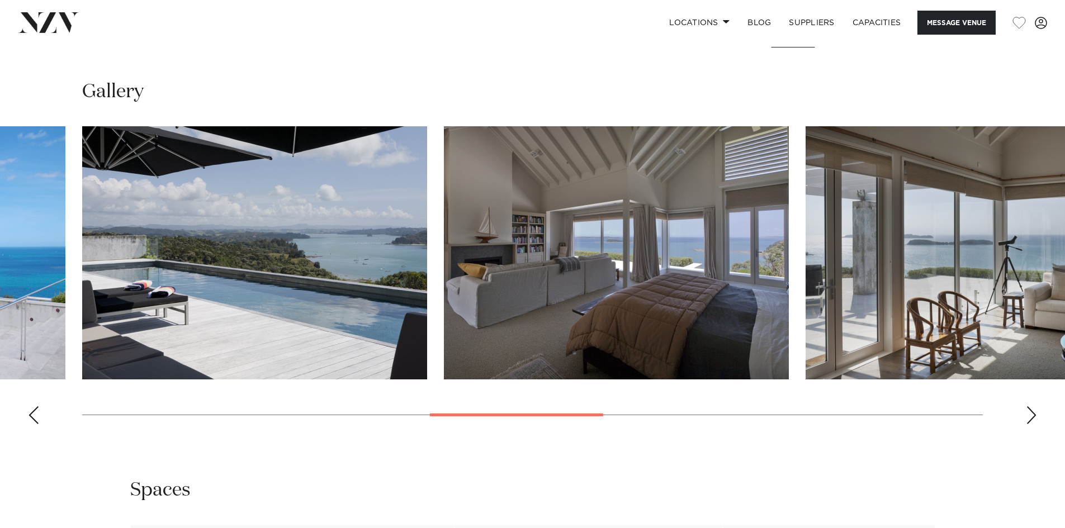
click at [1032, 417] on div "Next slide" at bounding box center [1031, 416] width 11 height 18
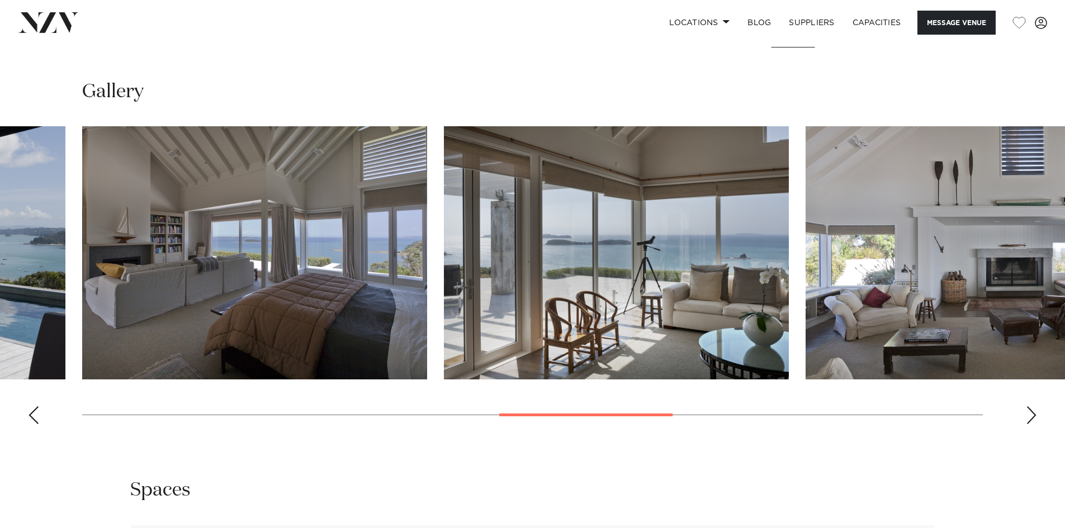
click at [1032, 417] on div "Next slide" at bounding box center [1031, 416] width 11 height 18
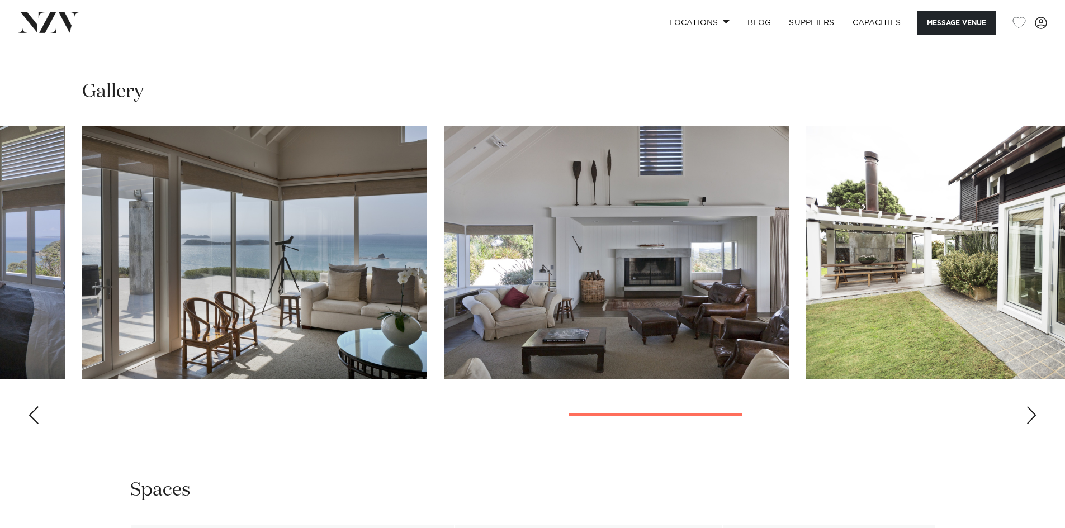
click at [1032, 416] on div "Next slide" at bounding box center [1031, 416] width 11 height 18
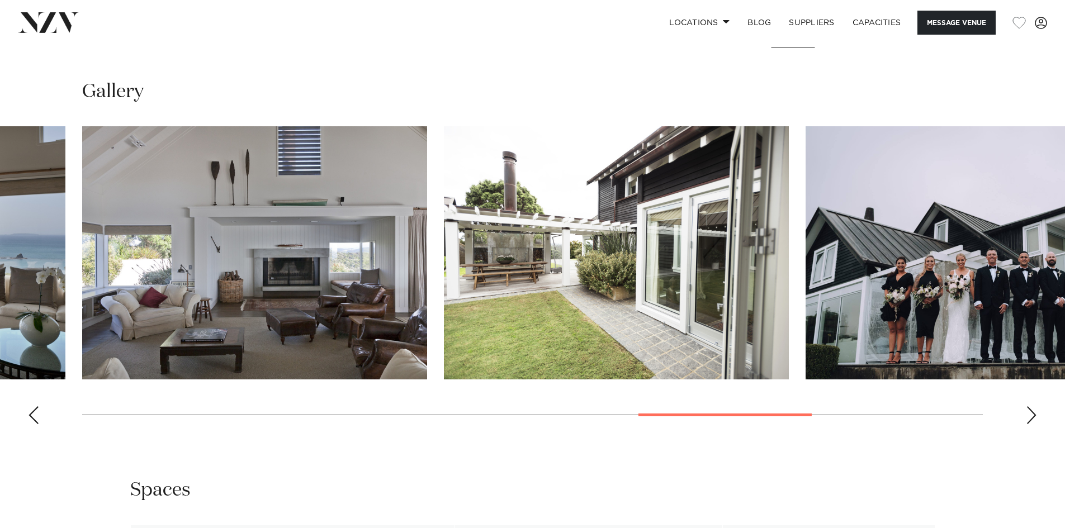
click at [1032, 415] on div "Next slide" at bounding box center [1031, 416] width 11 height 18
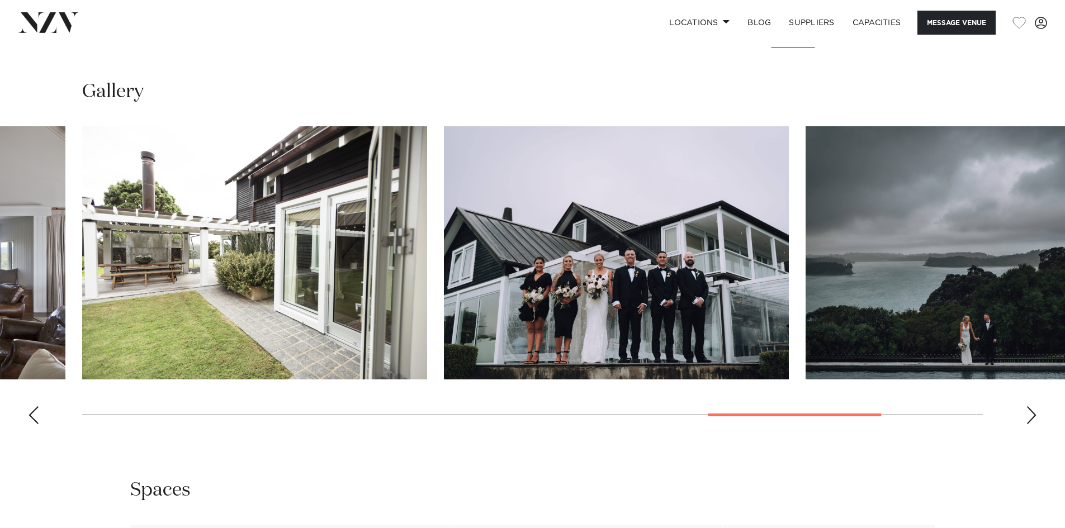
click at [1032, 415] on div "Next slide" at bounding box center [1031, 416] width 11 height 18
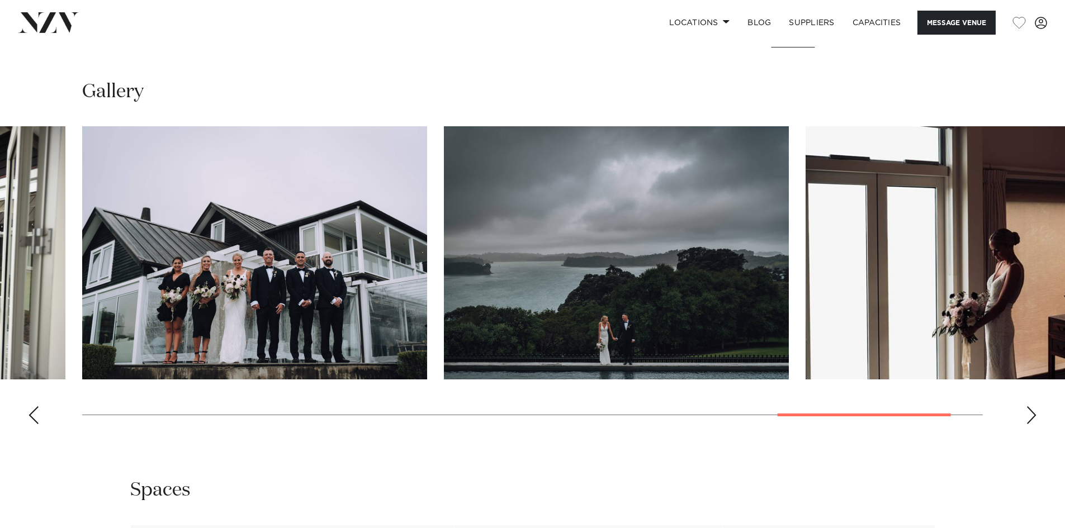
click at [1032, 415] on div "Next slide" at bounding box center [1031, 416] width 11 height 18
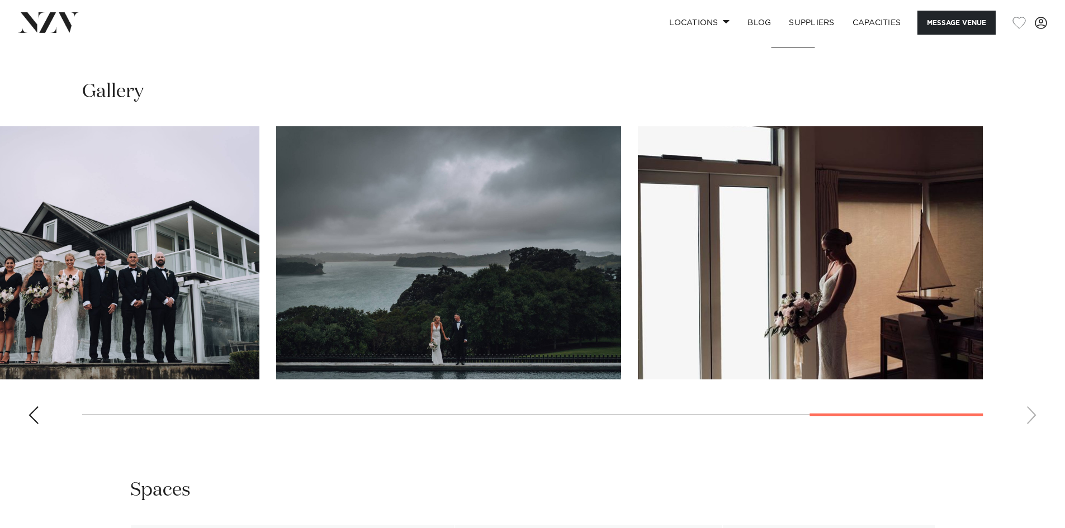
click at [1032, 415] on swiper-container at bounding box center [532, 279] width 1065 height 307
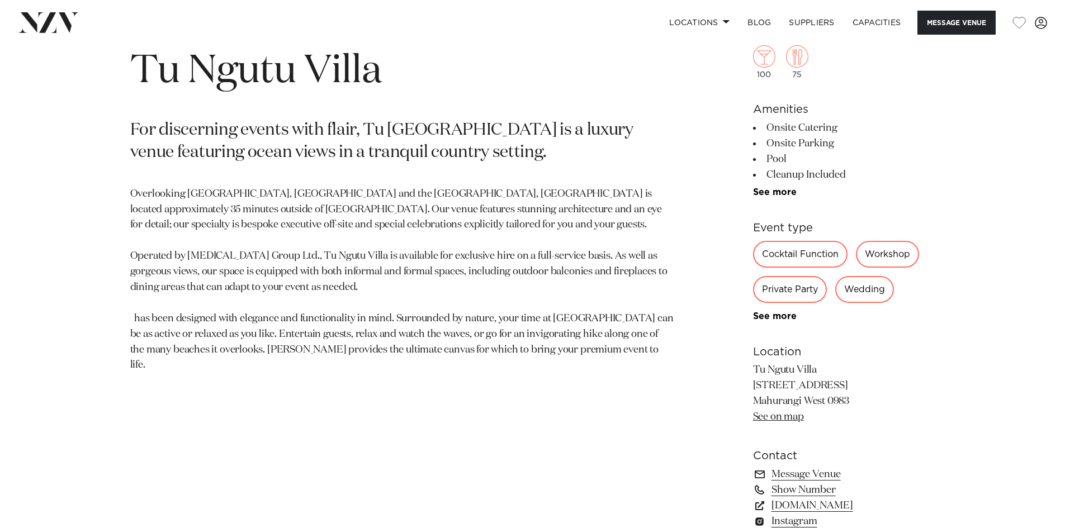
scroll to position [615, 0]
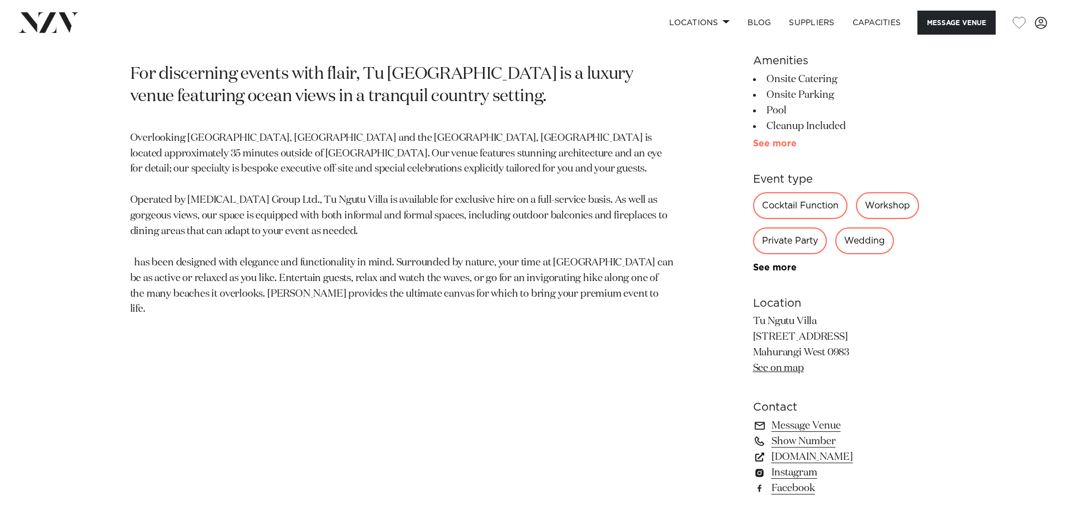
click at [773, 146] on link "See more" at bounding box center [796, 143] width 87 height 9
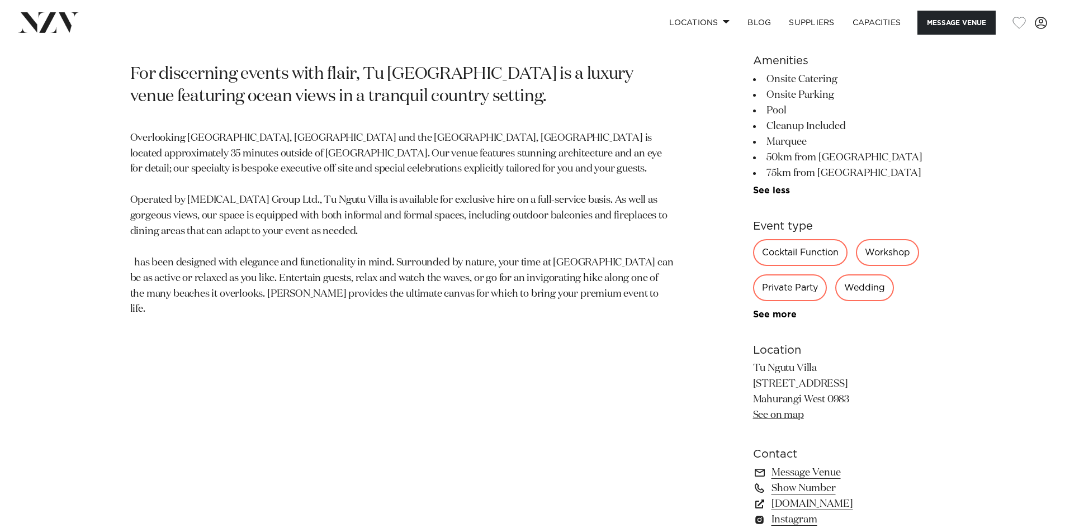
click at [756, 384] on p "Tu Ngutu Villa [STREET_ADDRESS] Mahurangi West 0983 See on map" at bounding box center [844, 392] width 182 height 63
click at [772, 414] on link "See on map" at bounding box center [778, 415] width 51 height 10
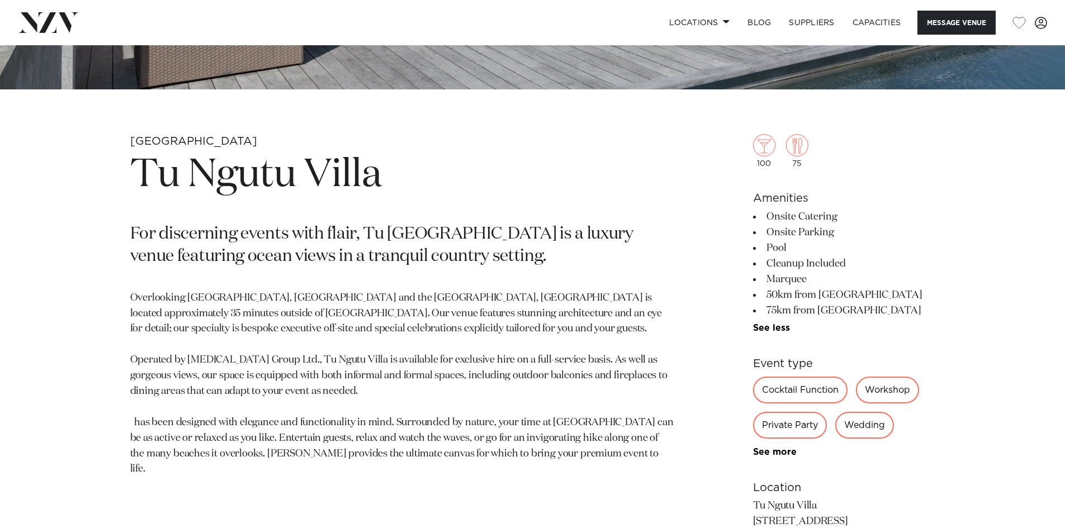
scroll to position [336, 0]
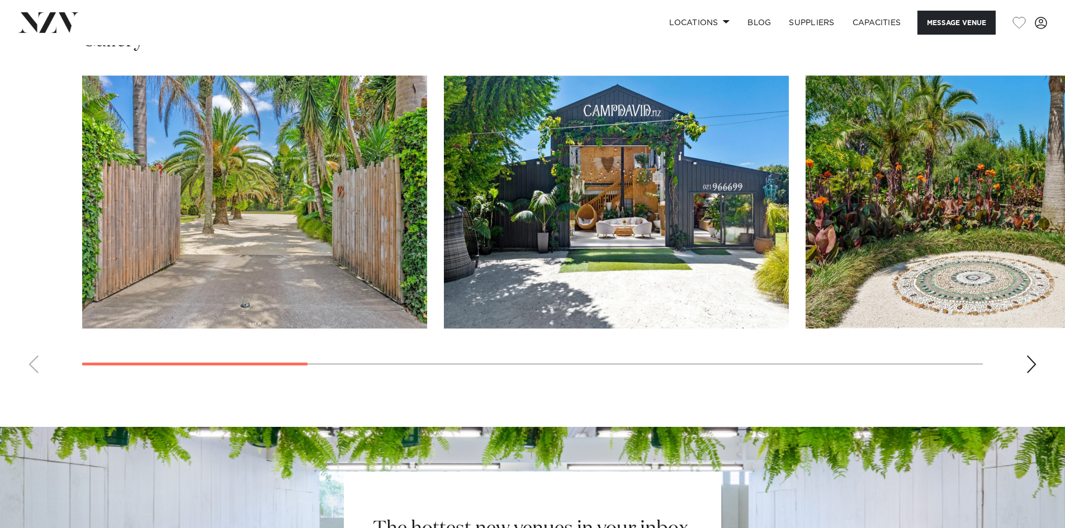
scroll to position [1062, 0]
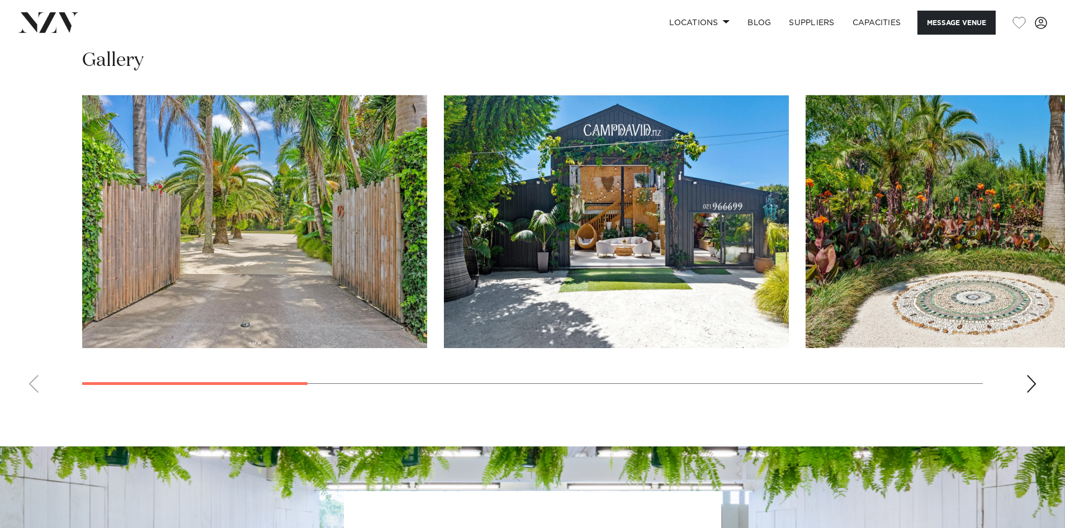
click at [1031, 386] on div "Next slide" at bounding box center [1031, 384] width 11 height 18
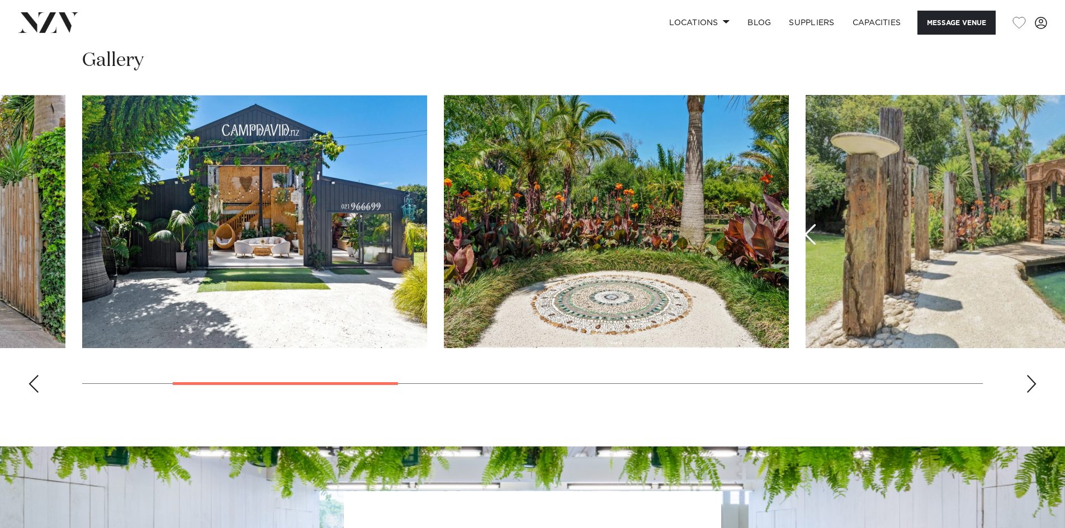
click at [1031, 386] on div "Next slide" at bounding box center [1031, 384] width 11 height 18
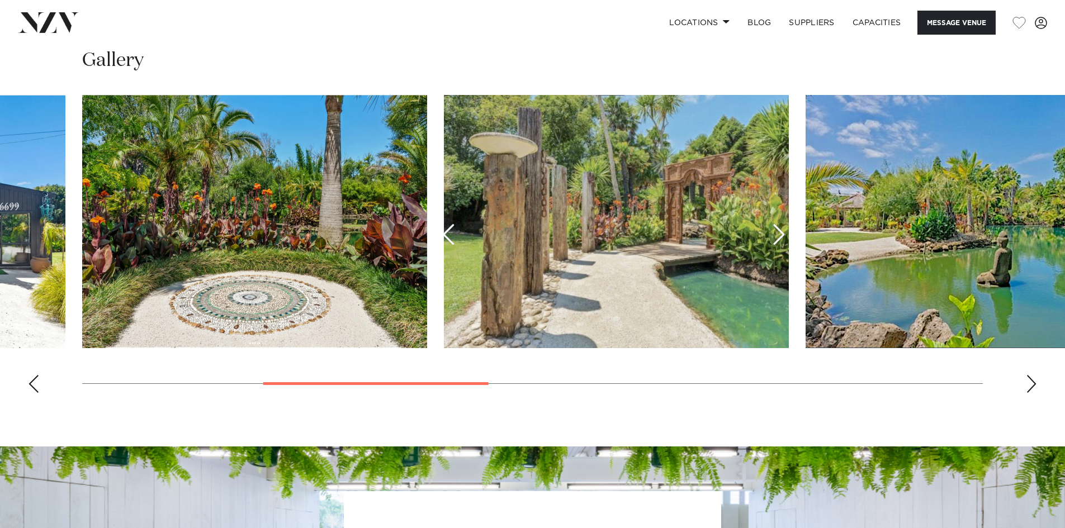
click at [1031, 386] on div "Next slide" at bounding box center [1031, 384] width 11 height 18
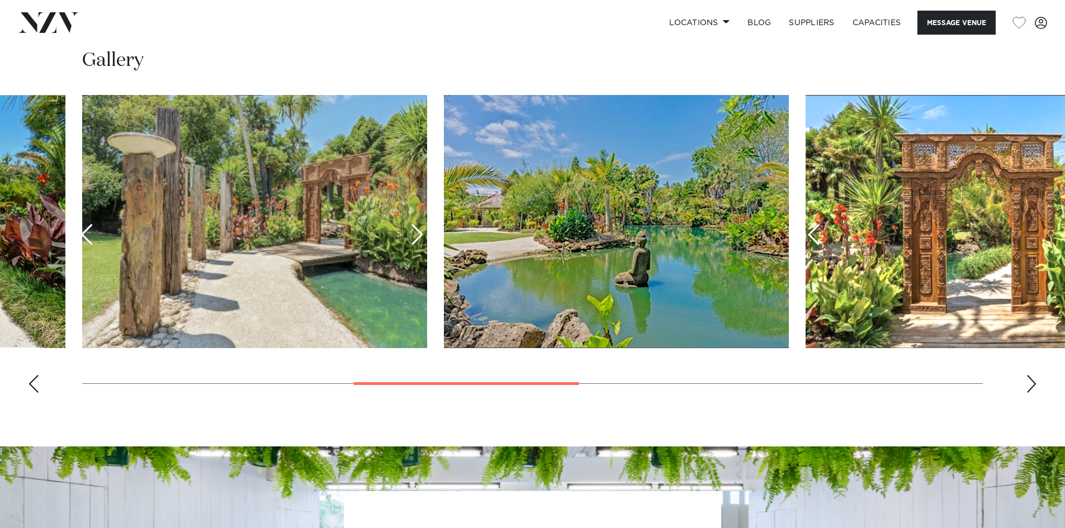
click at [1031, 386] on div "Next slide" at bounding box center [1031, 384] width 11 height 18
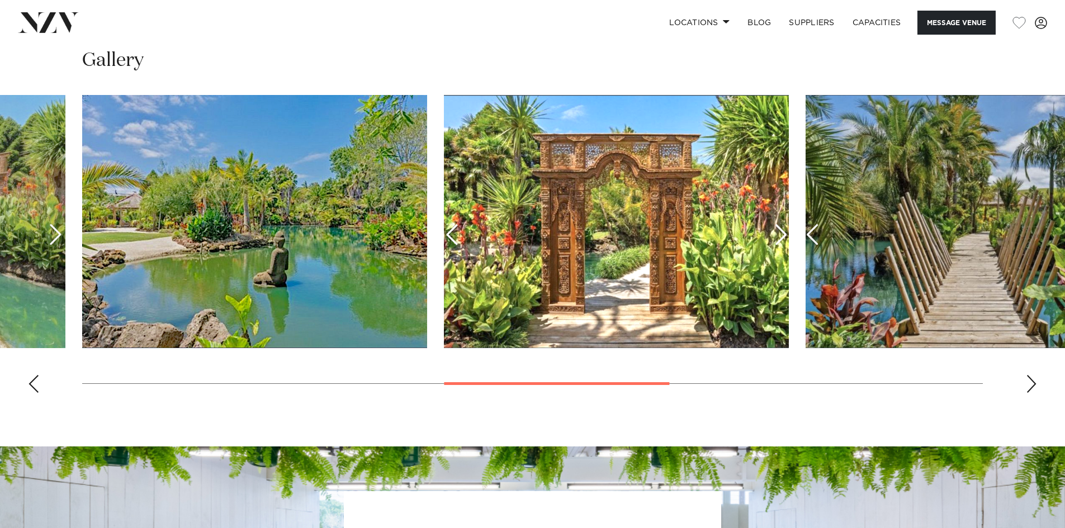
click at [1031, 386] on div "Next slide" at bounding box center [1031, 384] width 11 height 18
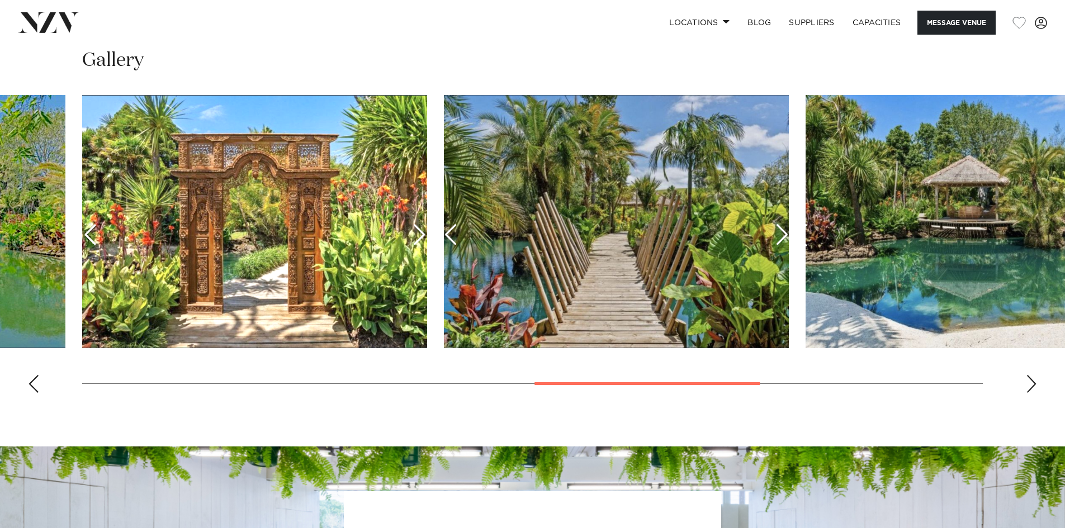
click at [1031, 386] on div "Next slide" at bounding box center [1031, 384] width 11 height 18
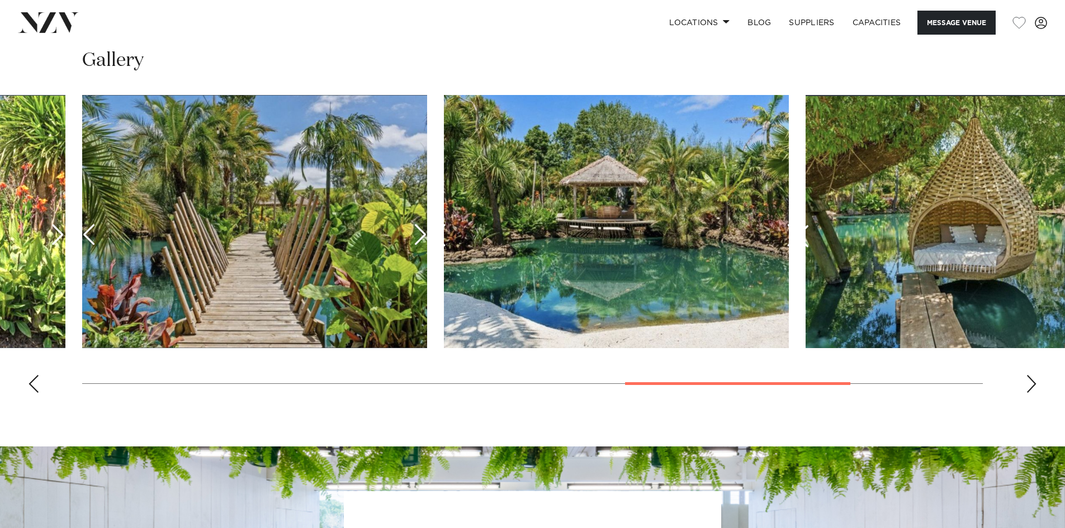
click at [1031, 386] on div "Next slide" at bounding box center [1031, 384] width 11 height 18
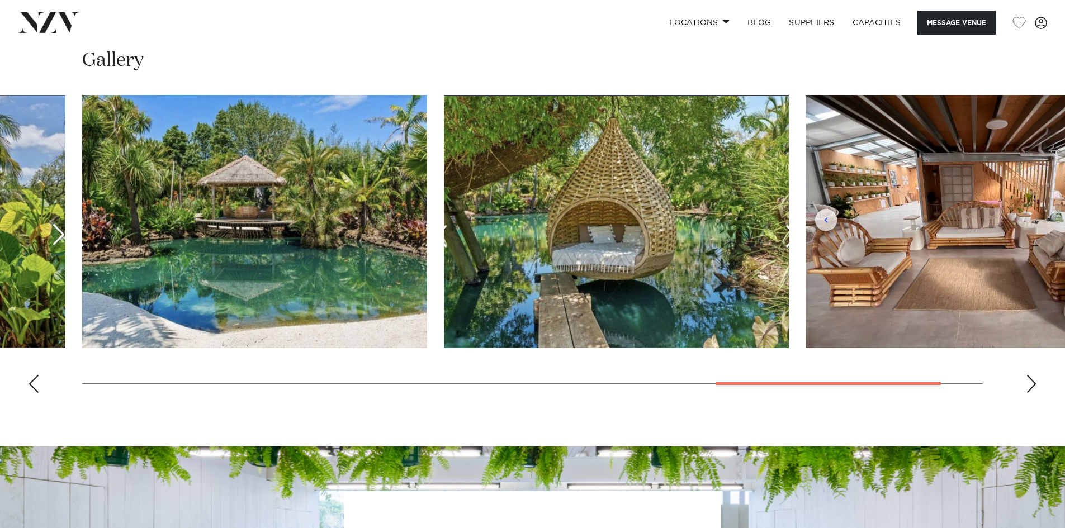
click at [1031, 386] on div "Next slide" at bounding box center [1031, 384] width 11 height 18
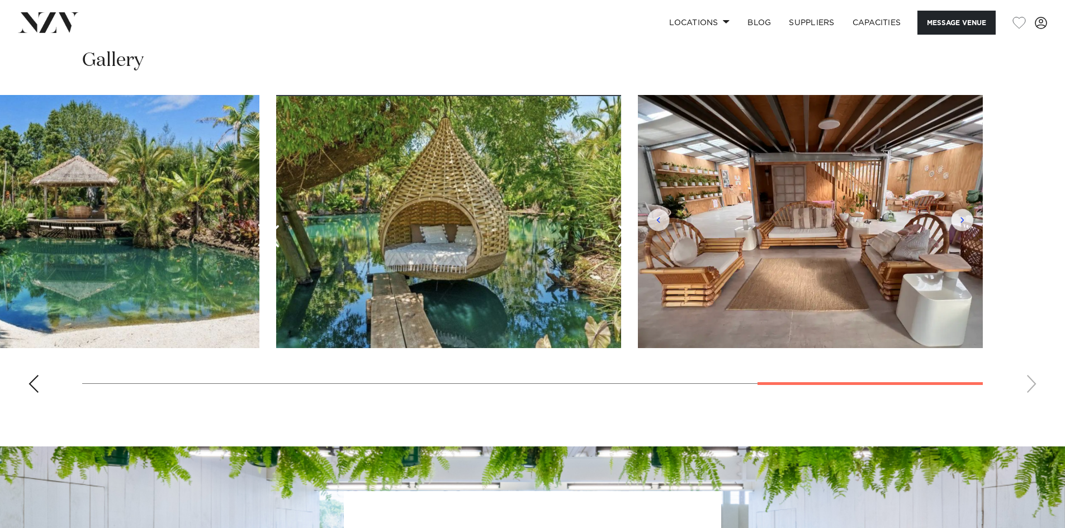
click at [1031, 386] on swiper-container at bounding box center [532, 248] width 1065 height 307
click at [1031, 383] on swiper-container at bounding box center [532, 248] width 1065 height 307
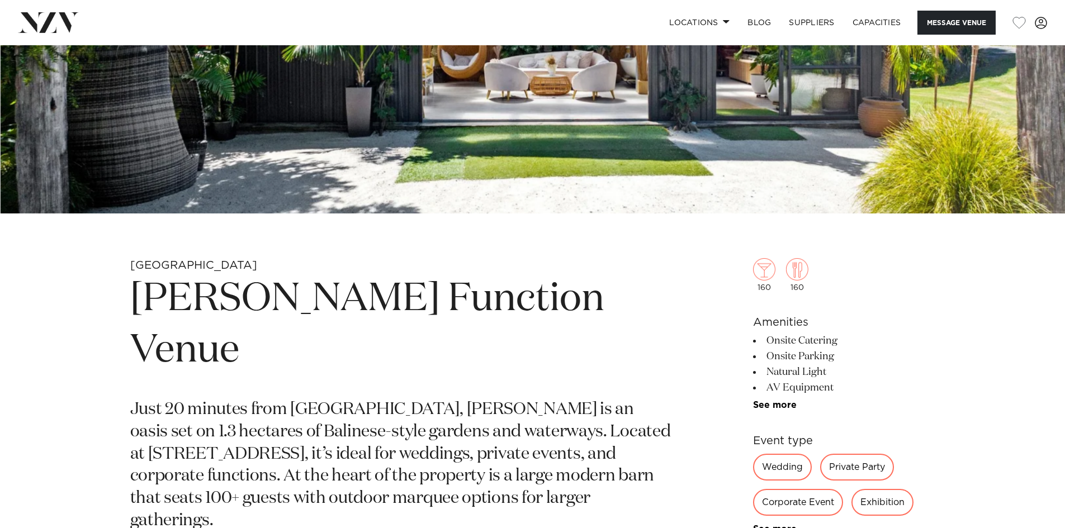
scroll to position [280, 0]
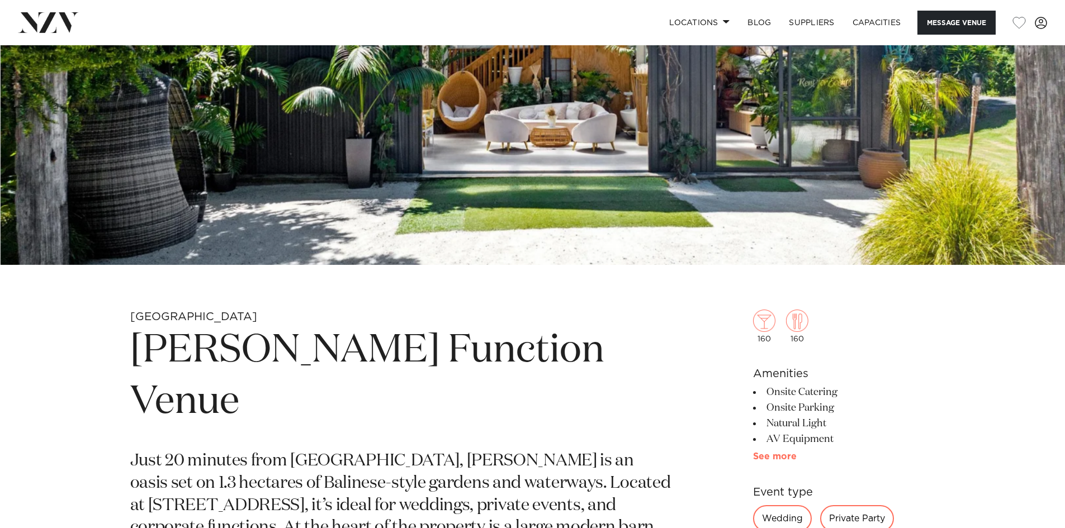
click at [768, 459] on link "See more" at bounding box center [796, 456] width 87 height 9
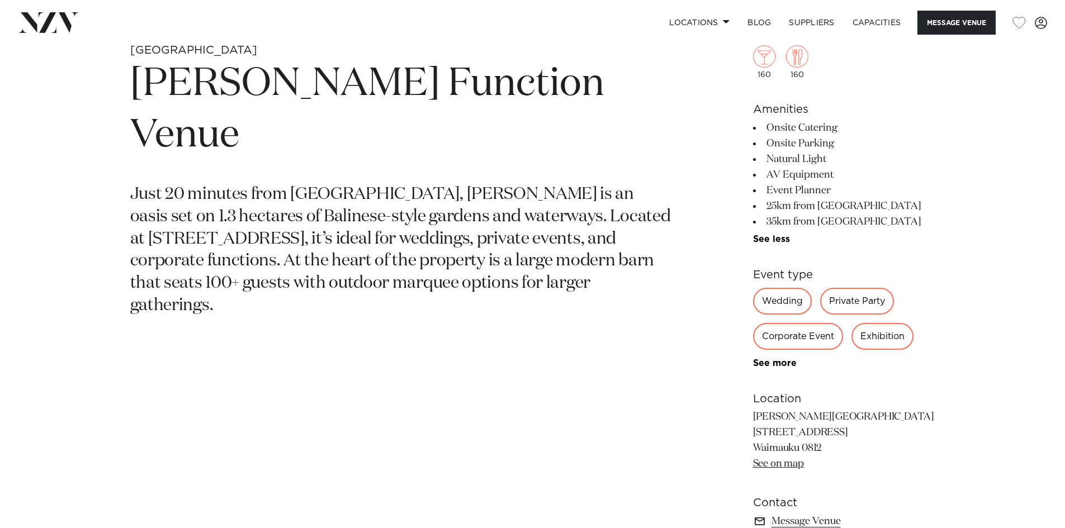
scroll to position [671, 0]
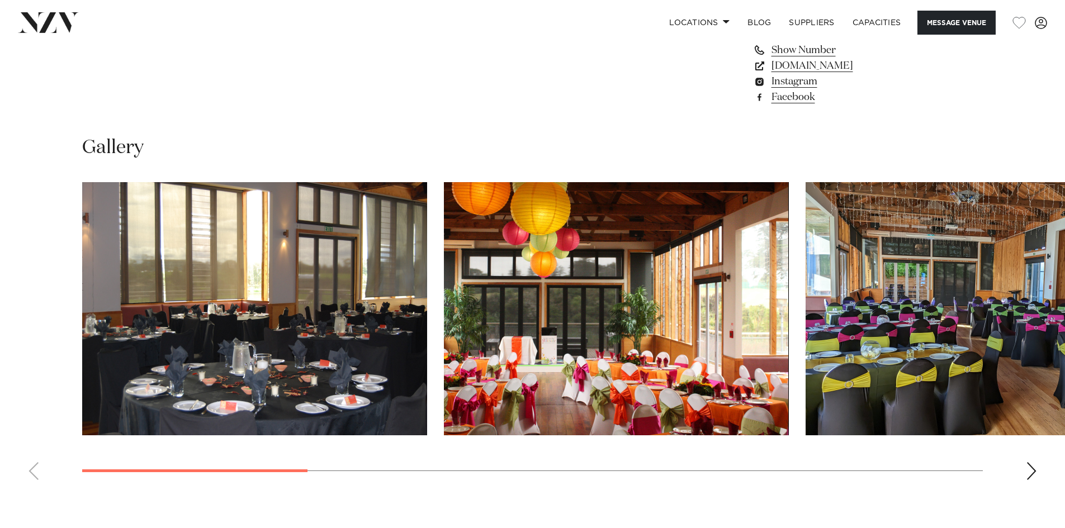
scroll to position [1062, 0]
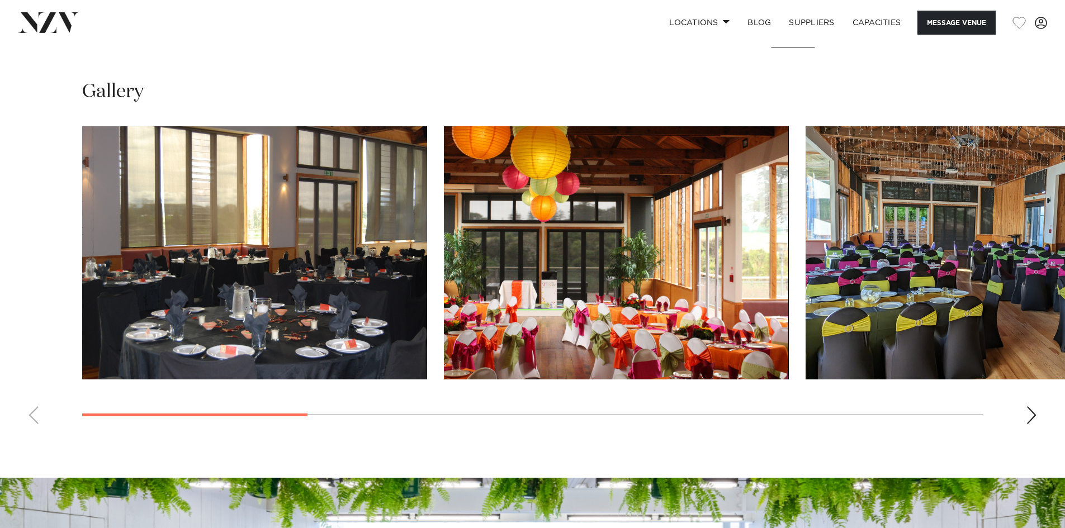
click at [1034, 417] on div "Next slide" at bounding box center [1031, 416] width 11 height 18
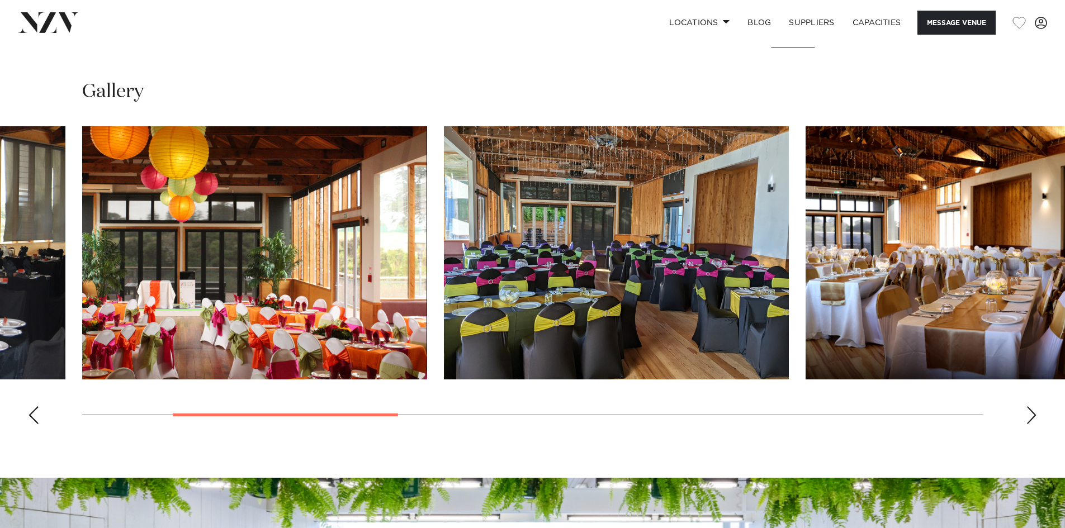
click at [1032, 416] on div "Next slide" at bounding box center [1031, 416] width 11 height 18
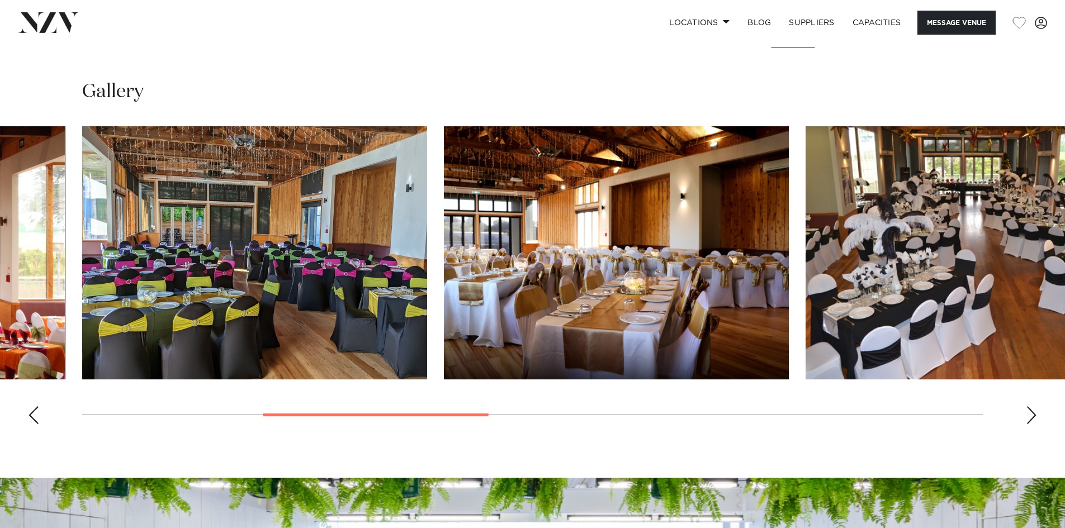
click at [1032, 416] on div "Next slide" at bounding box center [1031, 416] width 11 height 18
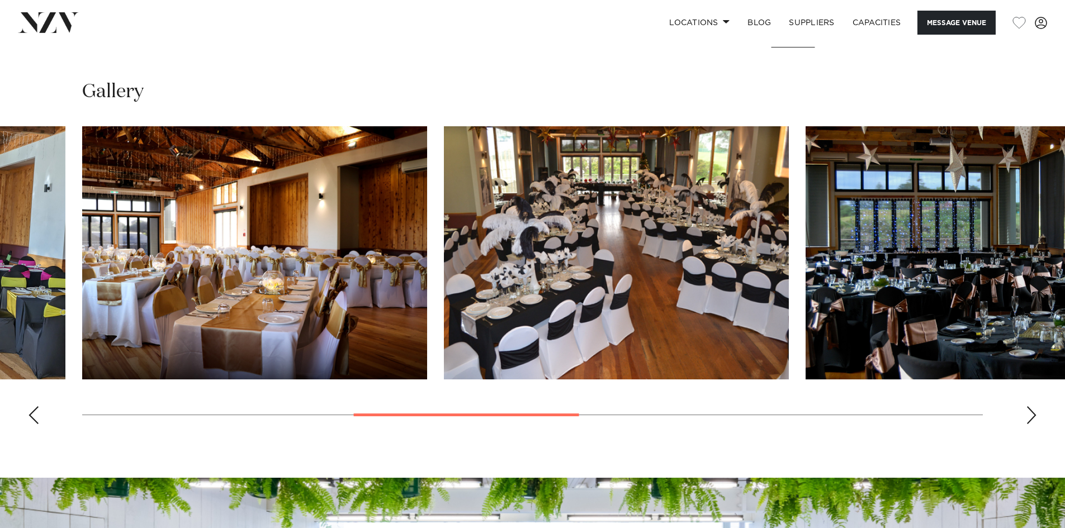
click at [1032, 416] on div "Next slide" at bounding box center [1031, 416] width 11 height 18
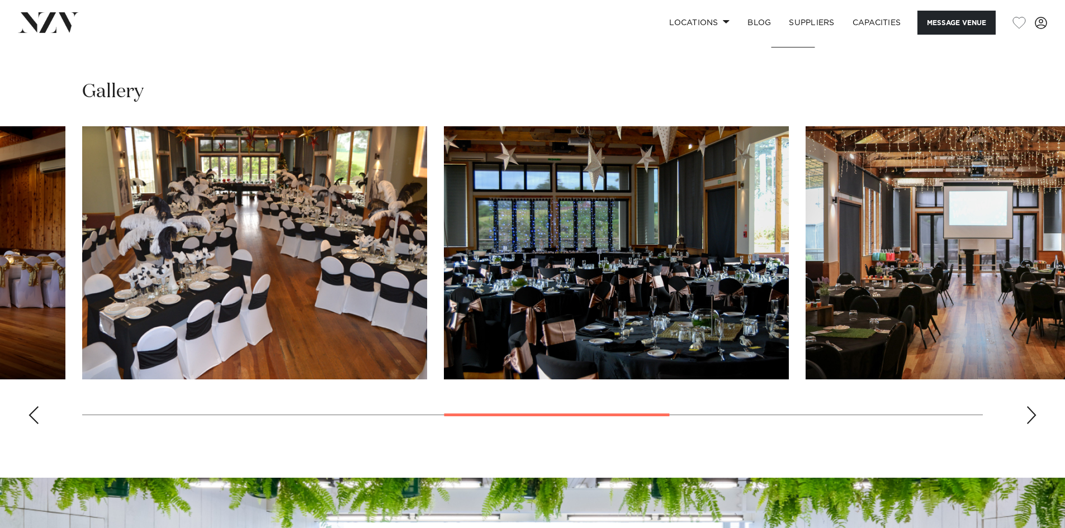
click at [1032, 416] on div "Next slide" at bounding box center [1031, 416] width 11 height 18
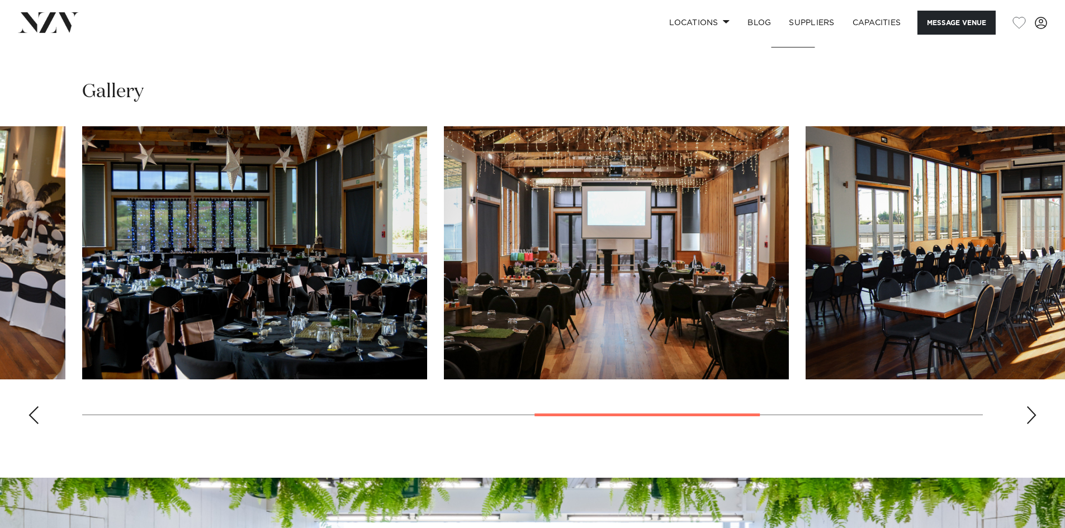
click at [1032, 416] on div "Next slide" at bounding box center [1031, 416] width 11 height 18
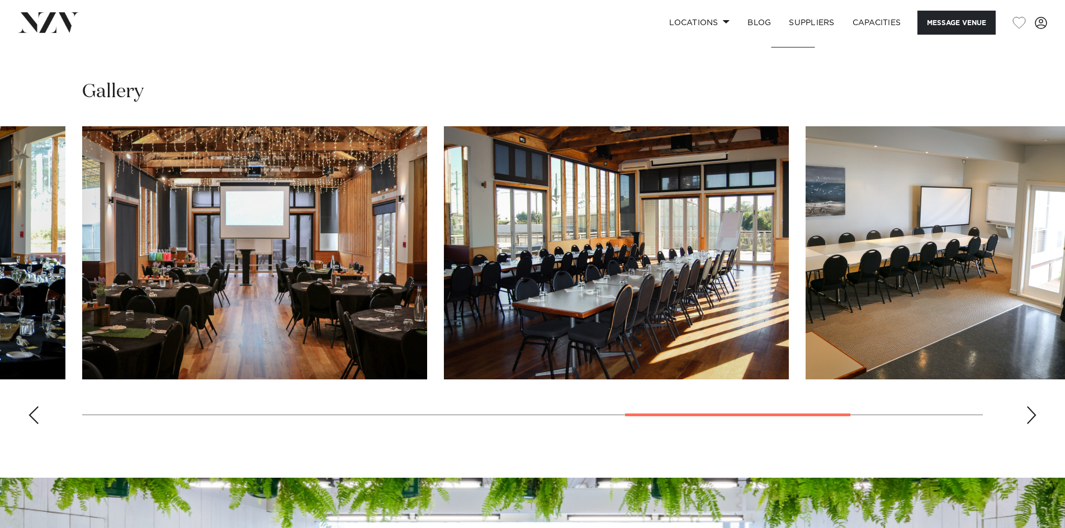
click at [1032, 416] on div "Next slide" at bounding box center [1031, 416] width 11 height 18
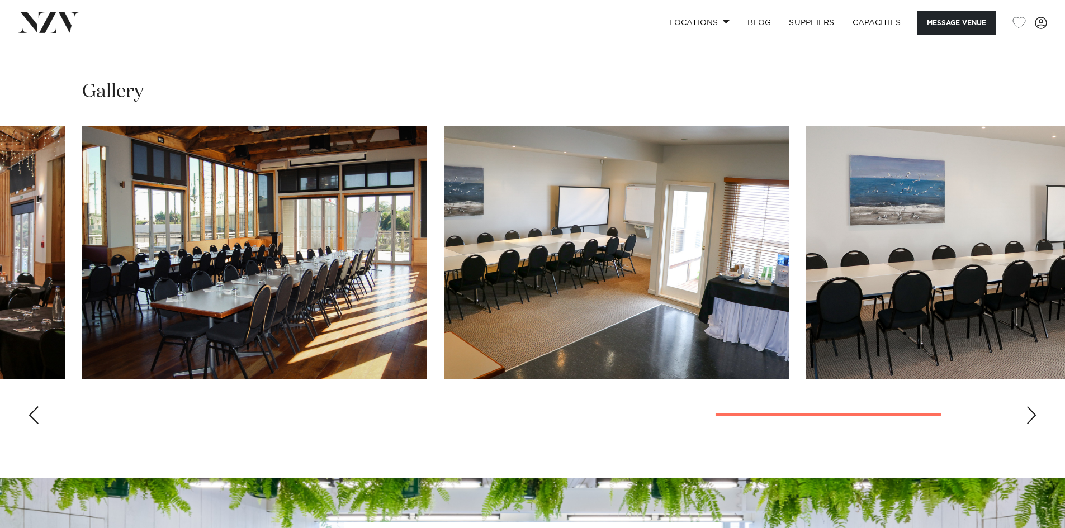
click at [1032, 416] on div "Next slide" at bounding box center [1031, 416] width 11 height 18
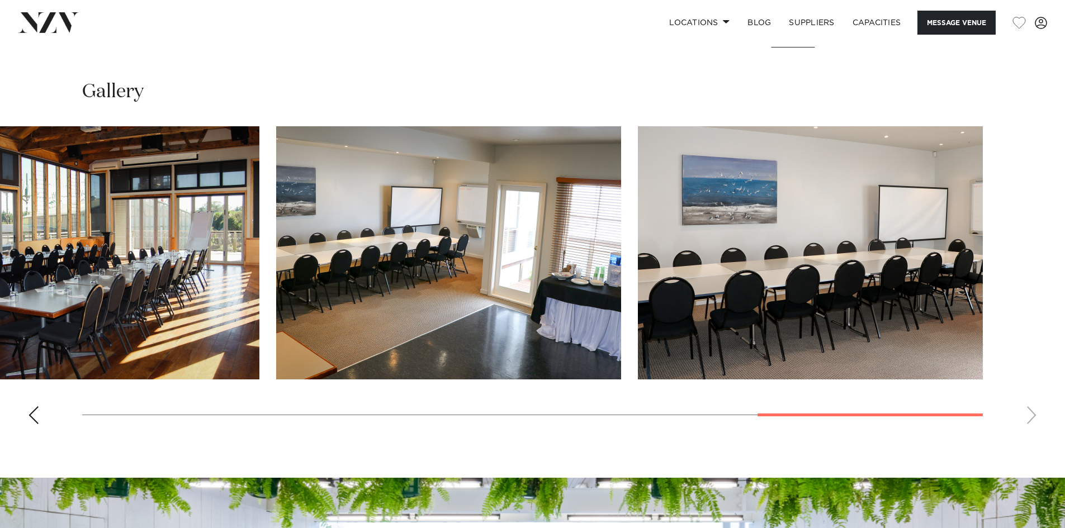
click at [1032, 416] on swiper-container at bounding box center [532, 279] width 1065 height 307
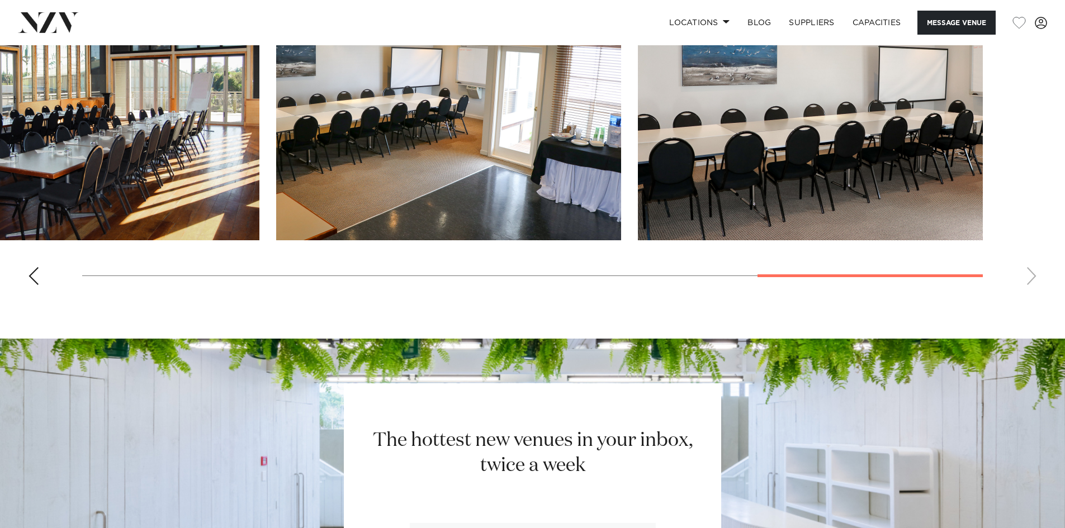
scroll to position [1398, 0]
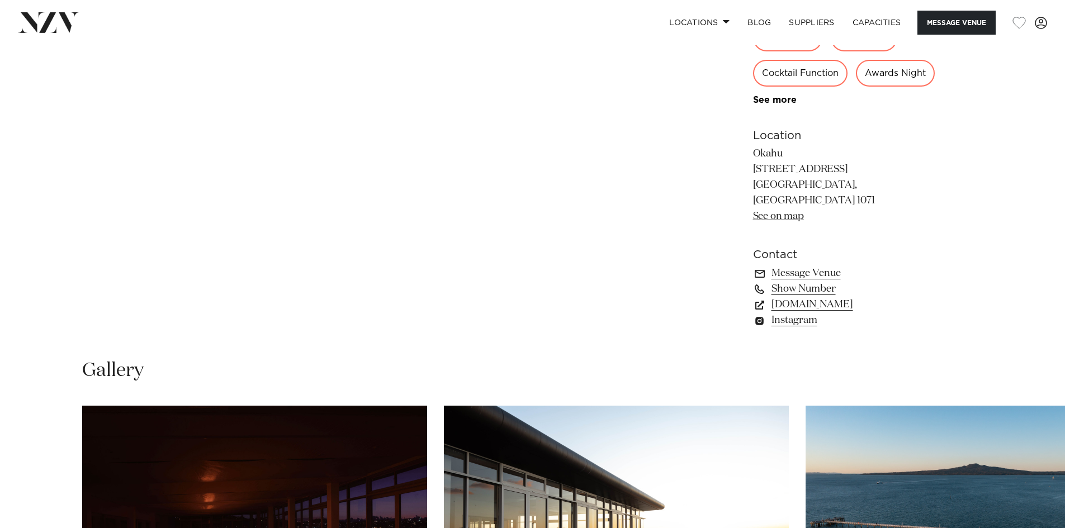
scroll to position [1118, 0]
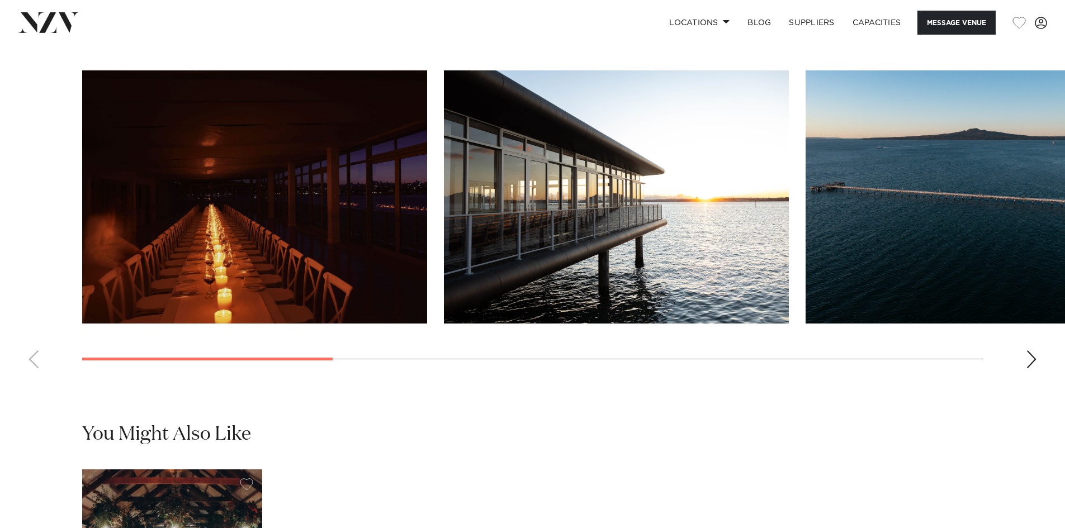
click at [1028, 368] on div "Next slide" at bounding box center [1031, 360] width 11 height 18
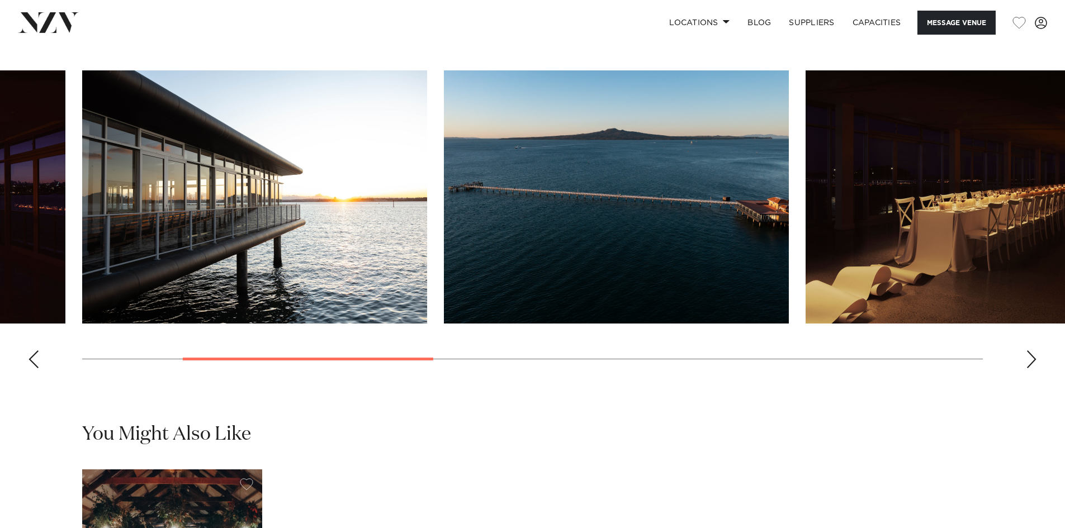
click at [1028, 368] on div "Next slide" at bounding box center [1031, 360] width 11 height 18
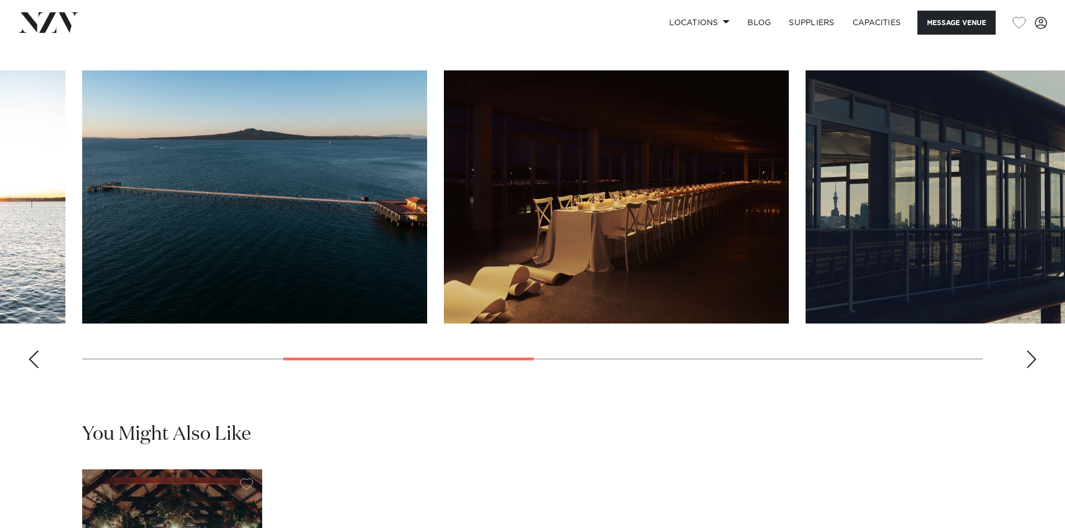
click at [1028, 368] on div "Next slide" at bounding box center [1031, 360] width 11 height 18
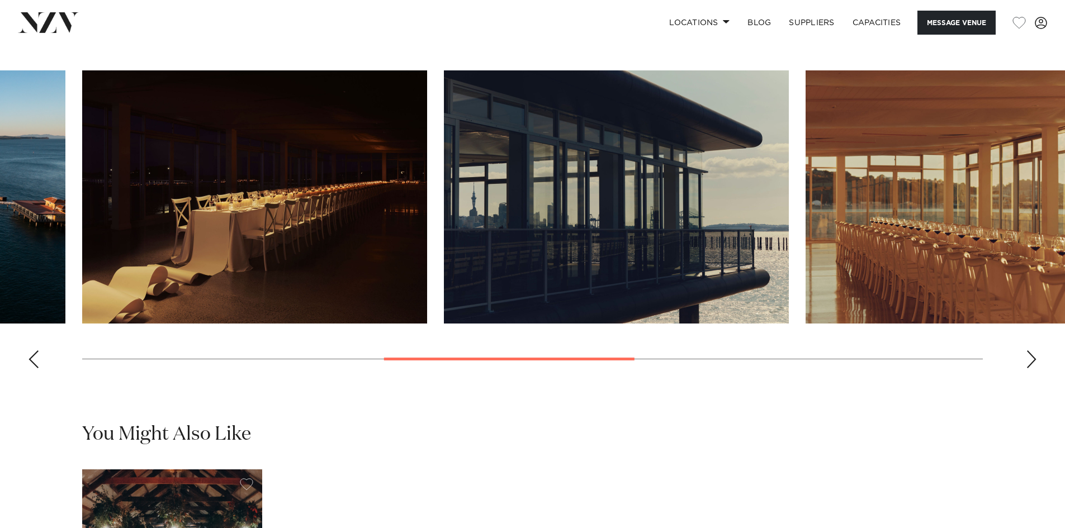
click at [1028, 368] on div "Next slide" at bounding box center [1031, 360] width 11 height 18
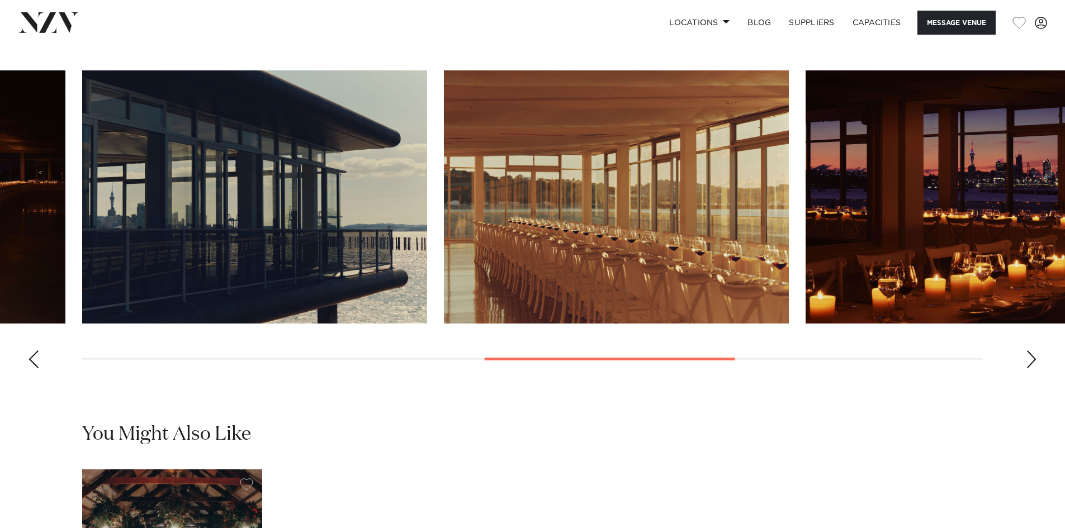
click at [1028, 368] on div "Next slide" at bounding box center [1031, 360] width 11 height 18
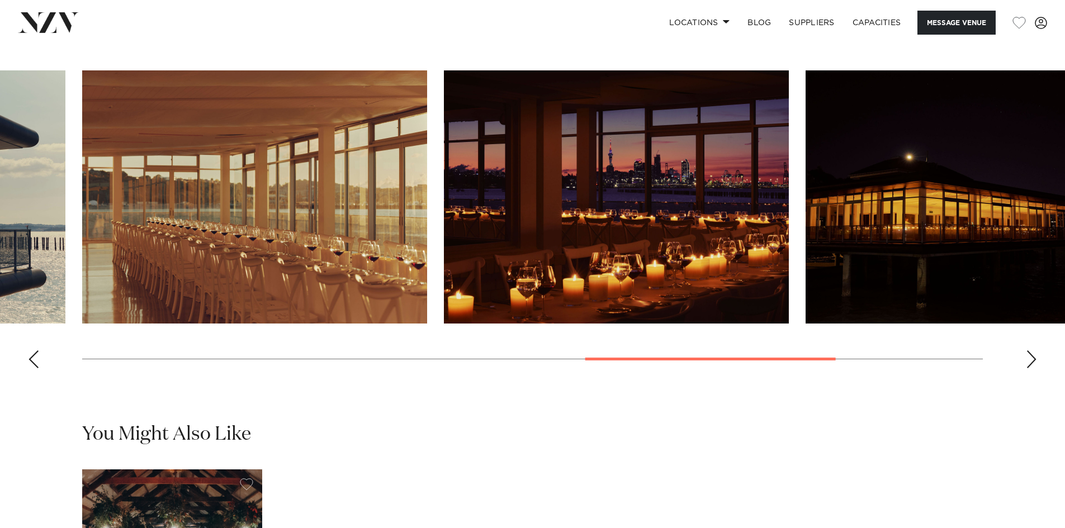
click at [1028, 368] on div "Next slide" at bounding box center [1031, 360] width 11 height 18
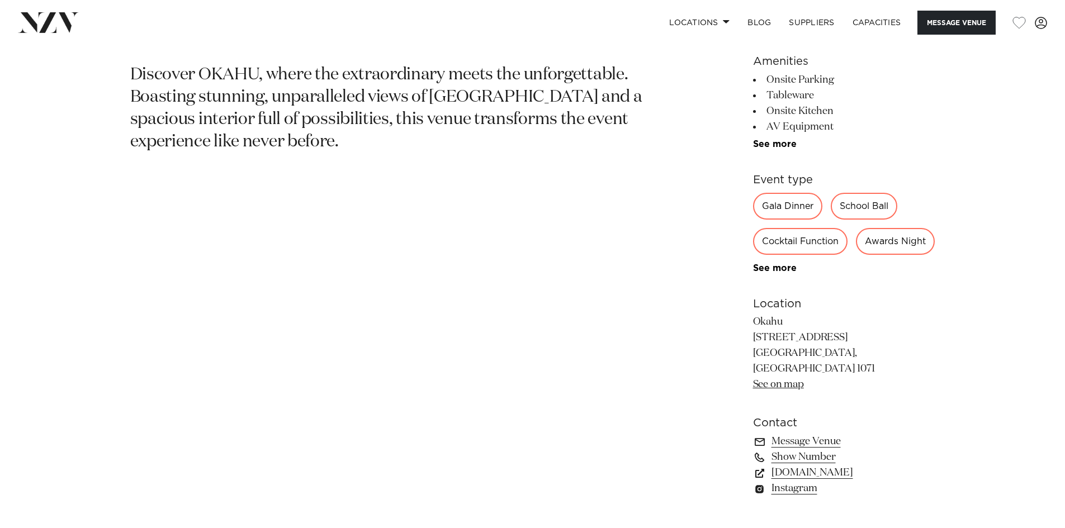
scroll to position [615, 0]
